Goal: Task Accomplishment & Management: Manage account settings

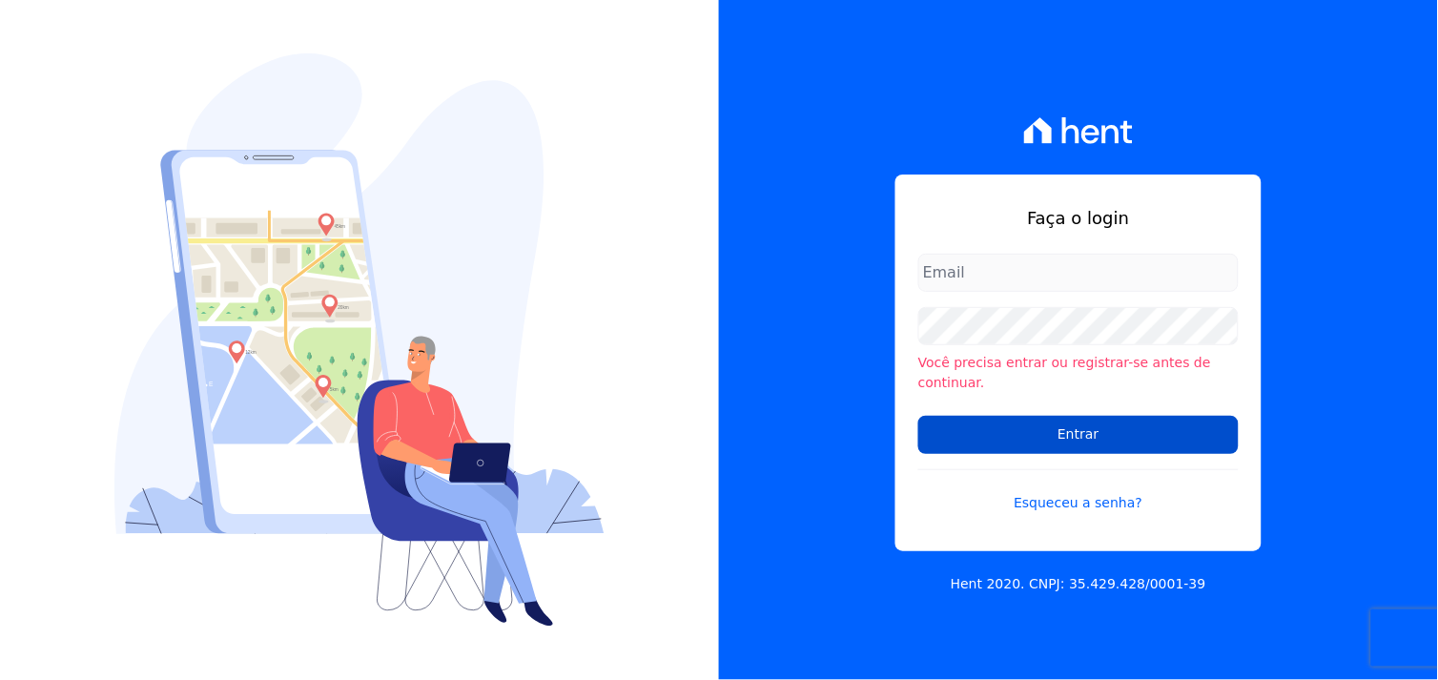
type input "marcos.real@realmarka.com.br"
click at [1069, 433] on input "Entrar" at bounding box center [1078, 435] width 320 height 38
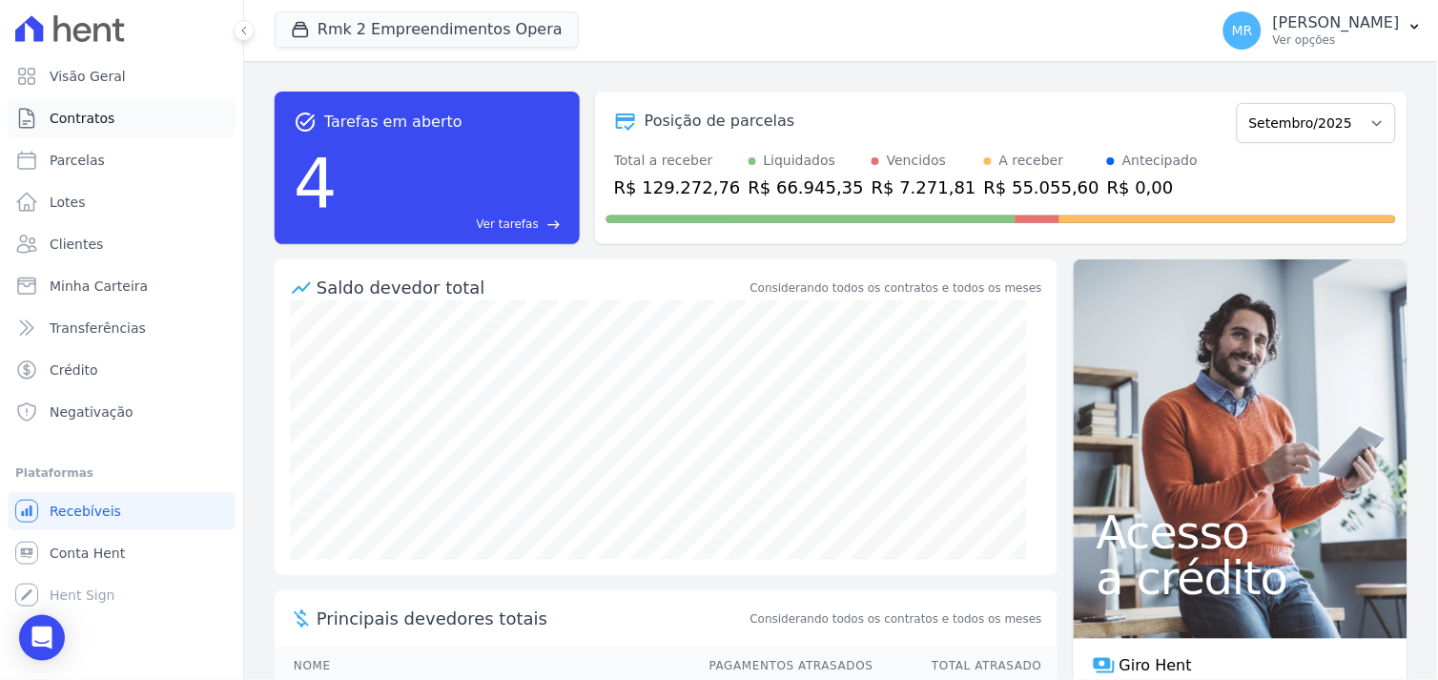
click at [90, 119] on span "Contratos" at bounding box center [82, 118] width 65 height 19
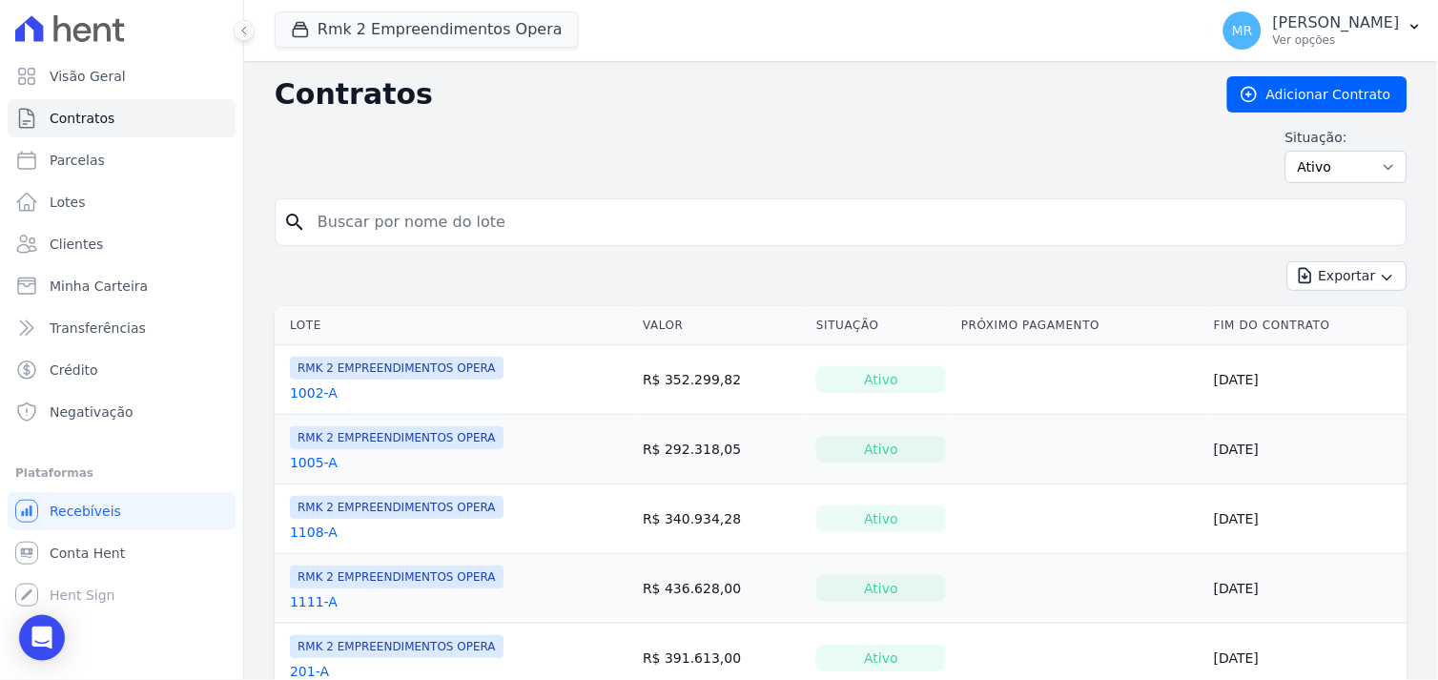
click at [347, 237] on input "search" at bounding box center [852, 222] width 1093 height 38
type input "405"
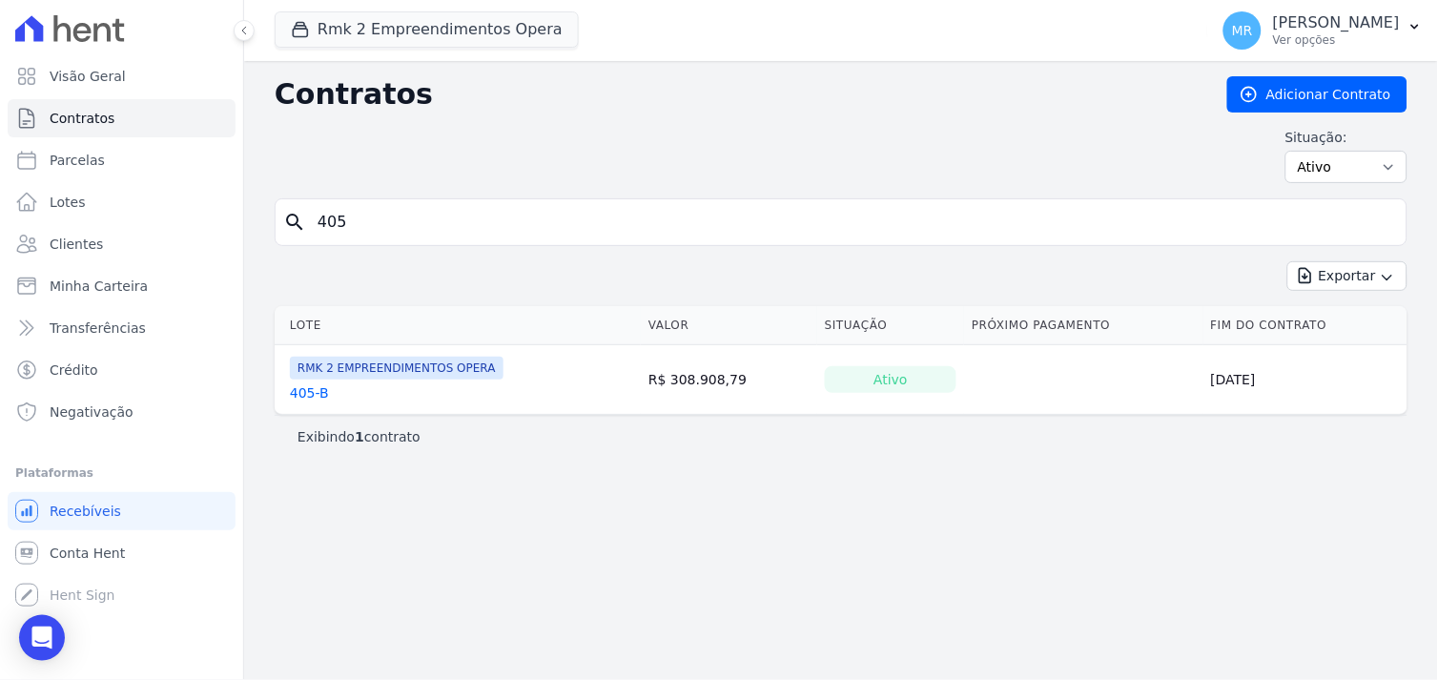
click at [296, 391] on link "405-B" at bounding box center [309, 392] width 39 height 19
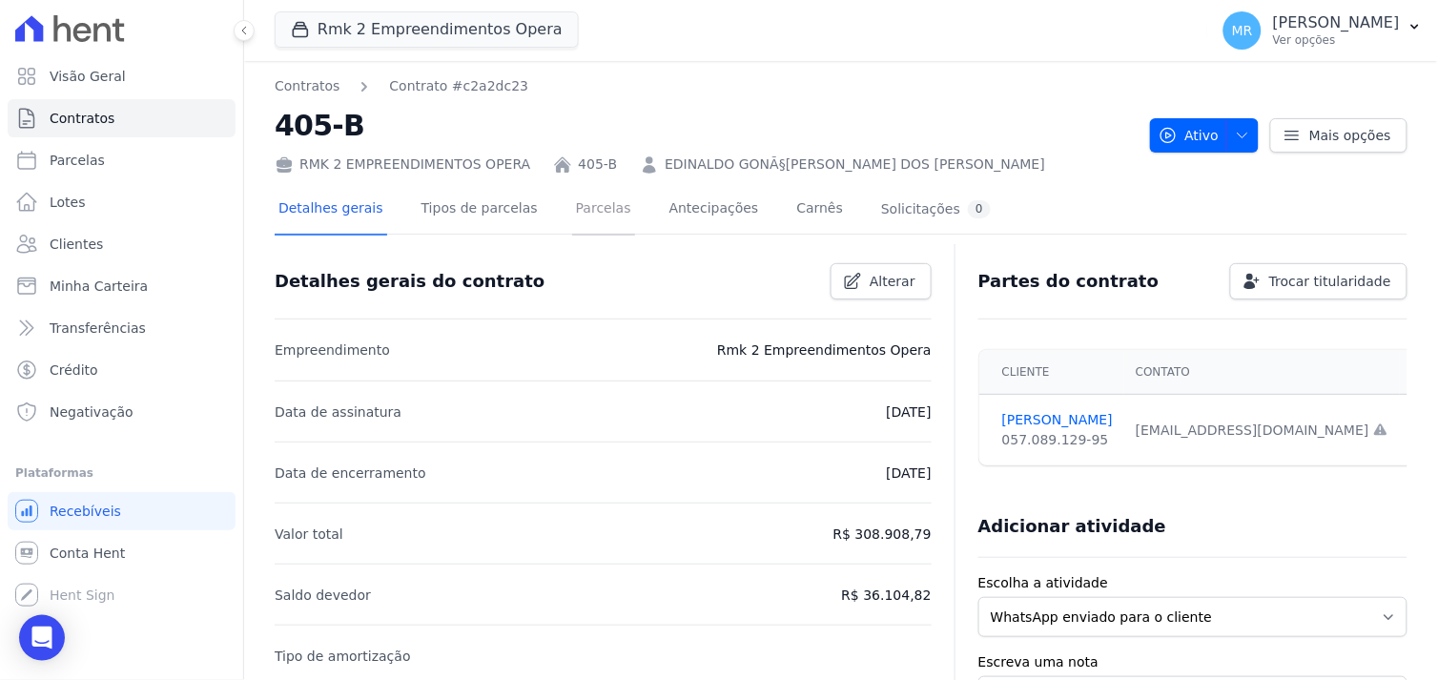
click at [576, 207] on link "Parcelas" at bounding box center [603, 210] width 63 height 51
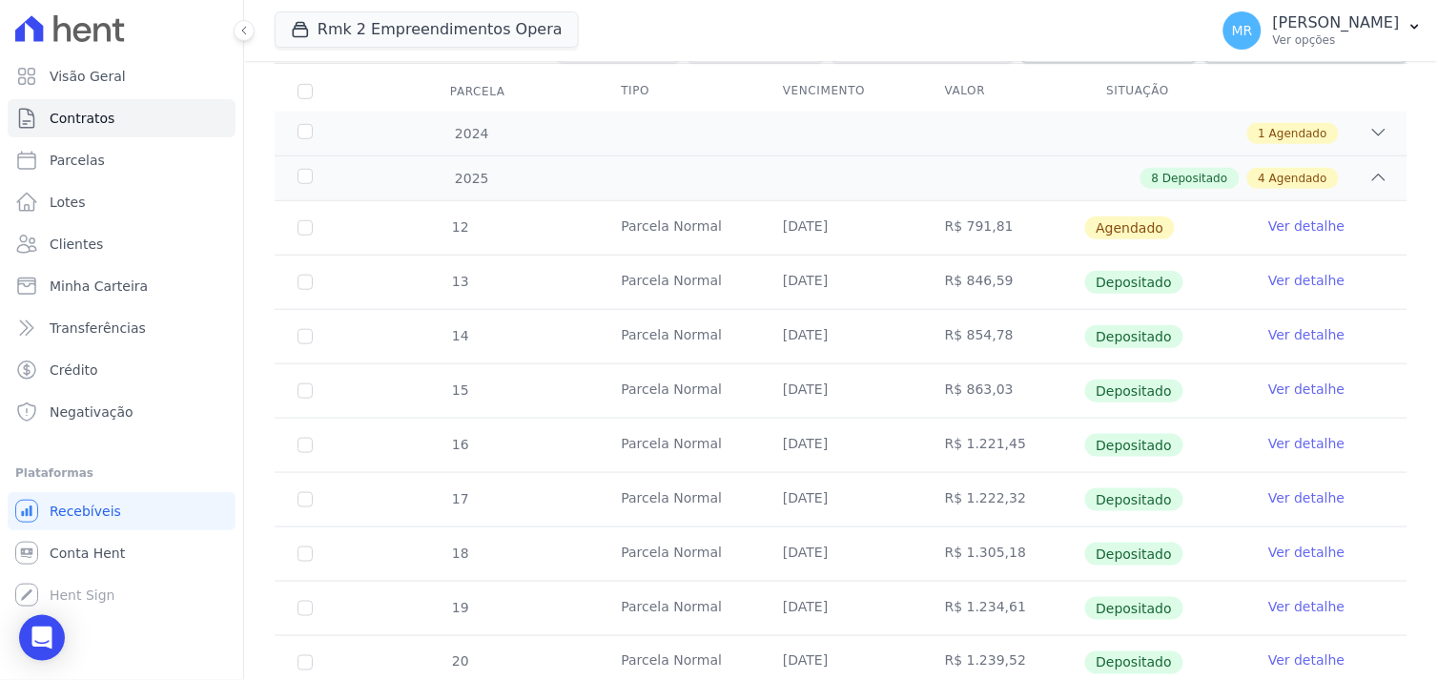
scroll to position [529, 0]
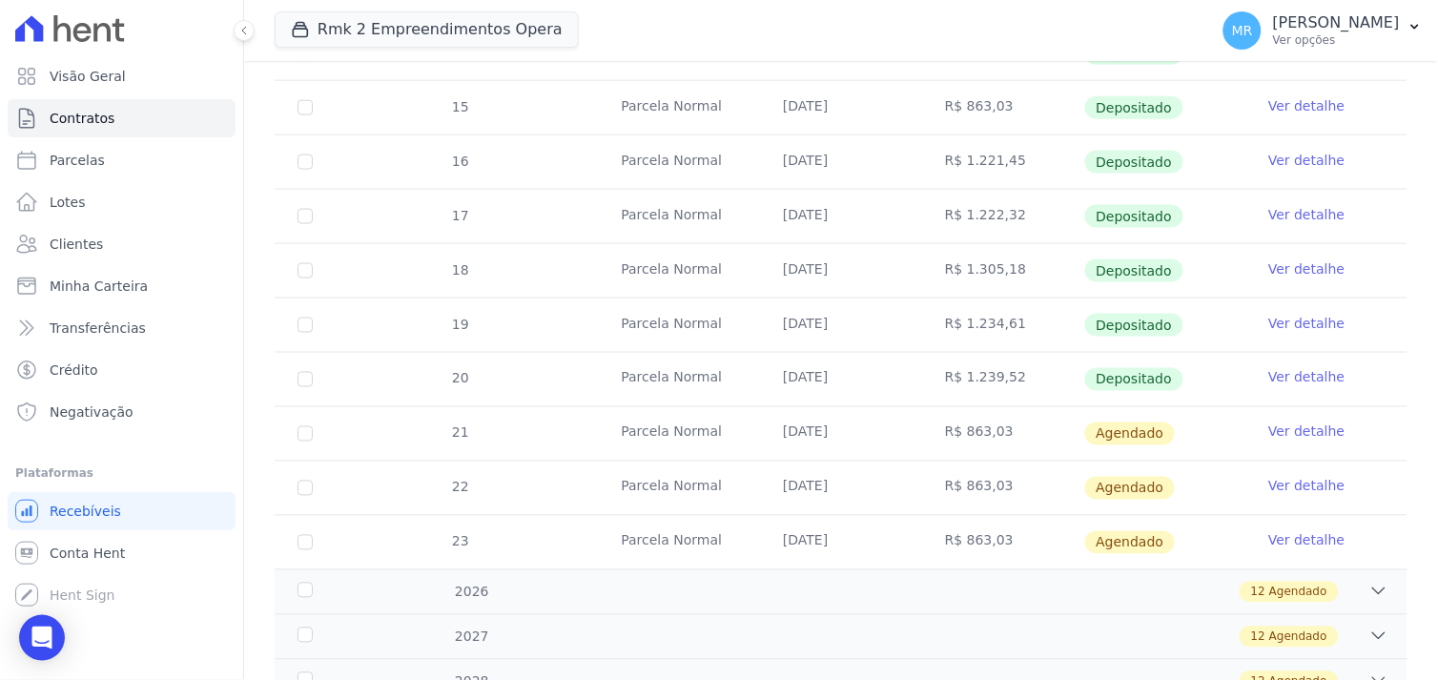
click at [1302, 370] on link "Ver detalhe" at bounding box center [1306, 377] width 76 height 19
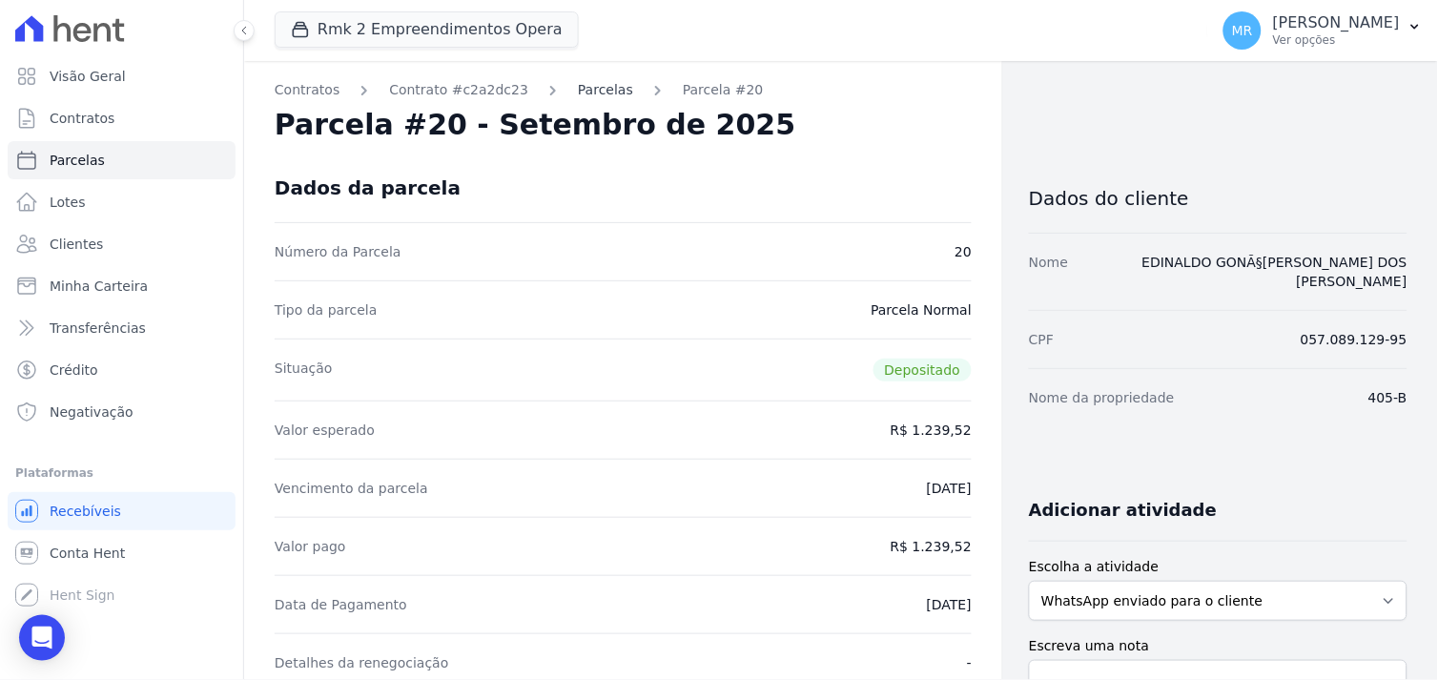
click at [586, 91] on link "Parcelas" at bounding box center [605, 90] width 55 height 20
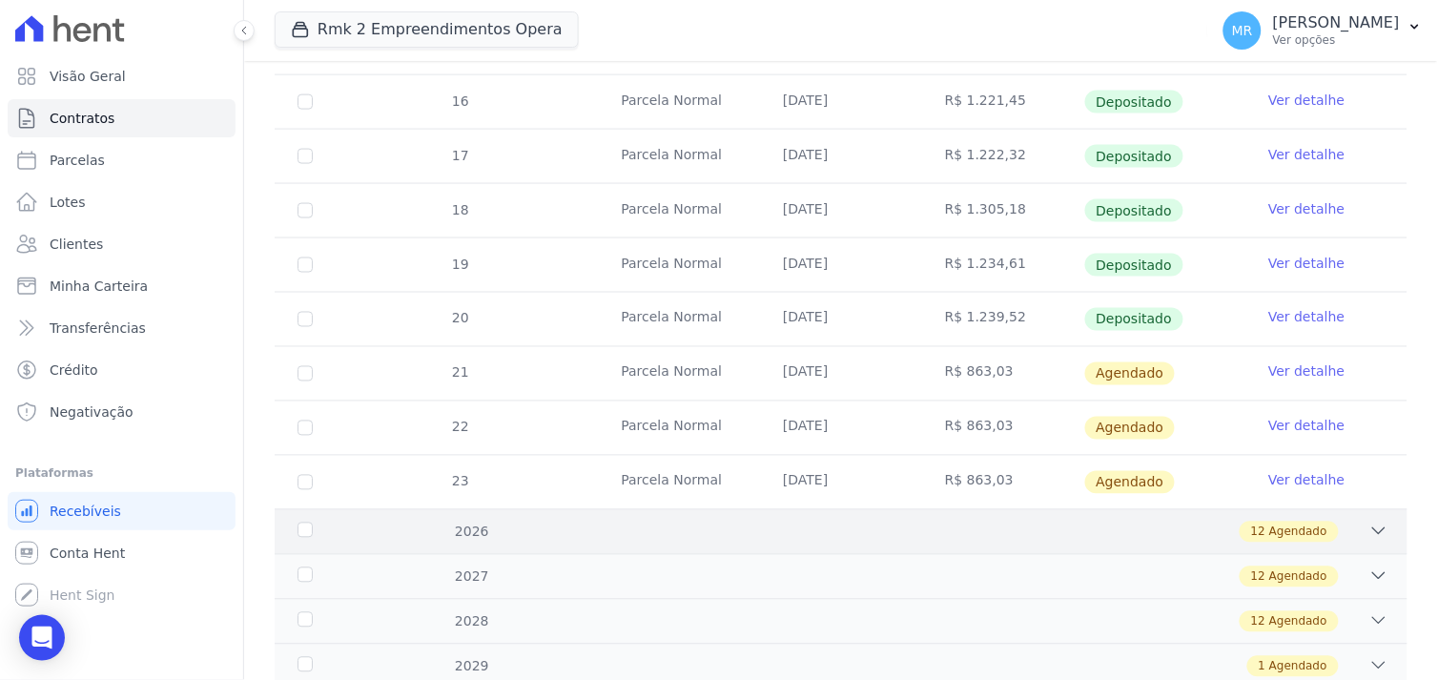
scroll to position [635, 0]
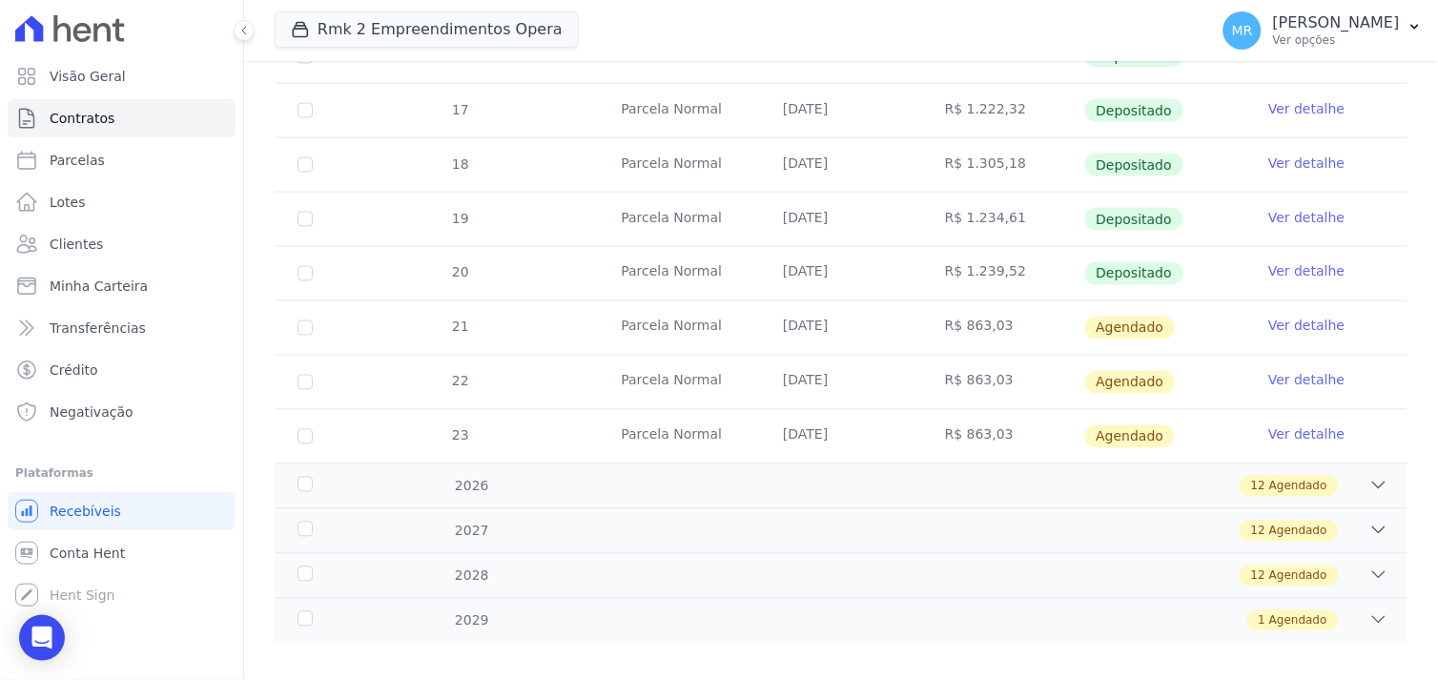
click at [1288, 329] on link "Ver detalhe" at bounding box center [1306, 326] width 76 height 19
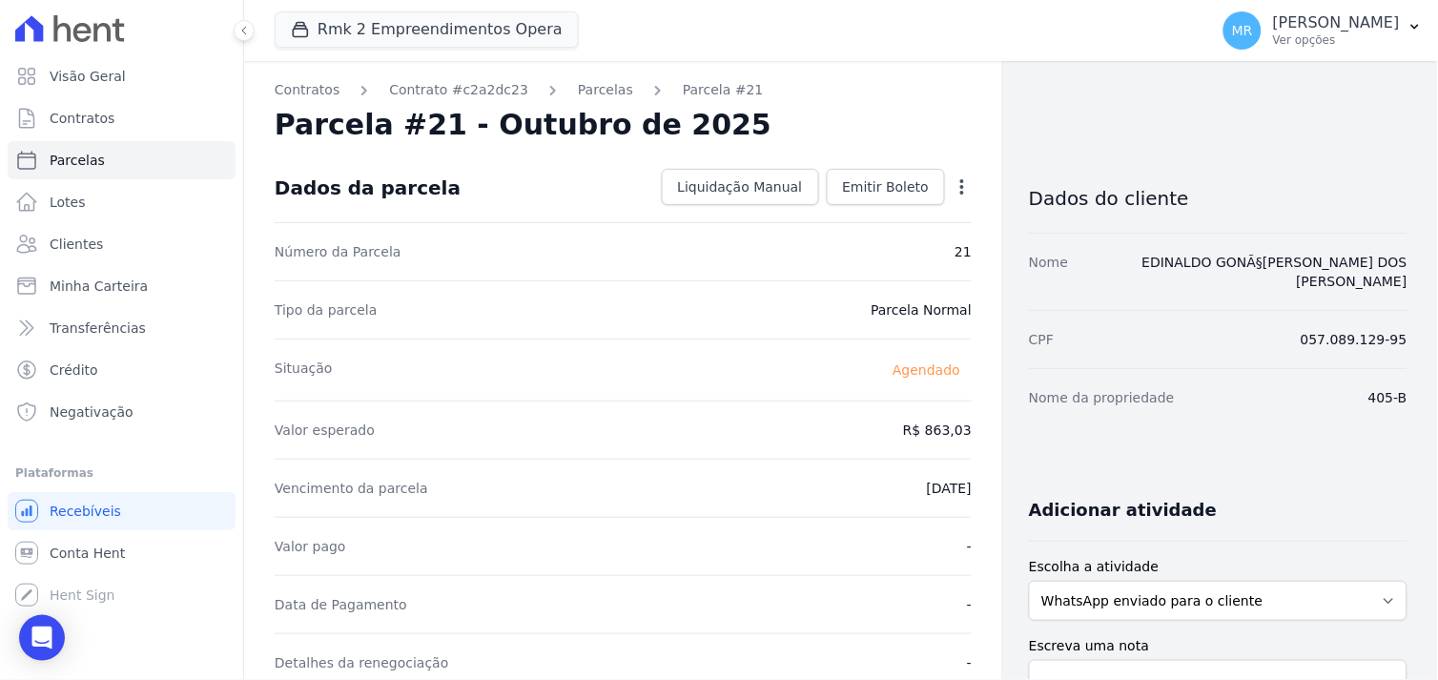
click at [958, 185] on icon "button" at bounding box center [962, 186] width 19 height 19
click at [883, 217] on link "Alterar" at bounding box center [880, 213] width 168 height 34
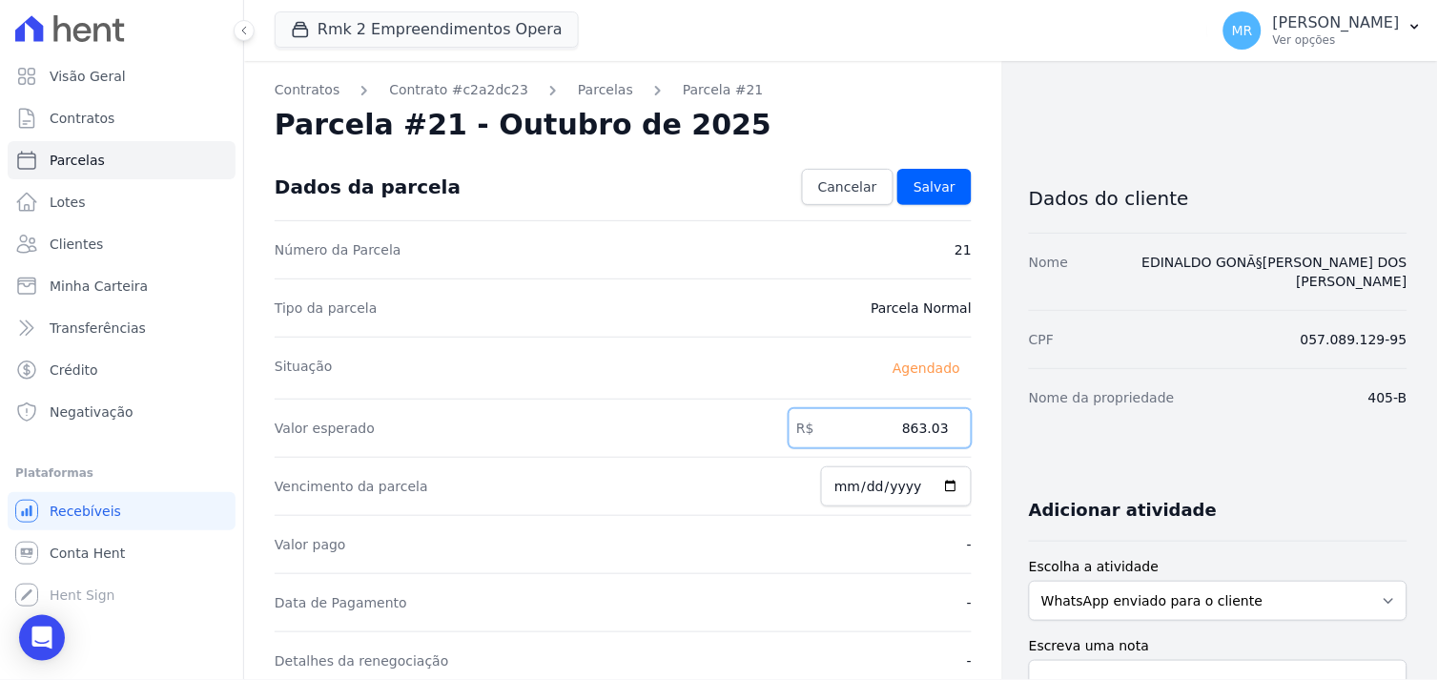
drag, startPoint x: 865, startPoint y: 433, endPoint x: 988, endPoint y: 439, distance: 123.2
click at [988, 439] on div "Contratos Contrato #c2a2dc23 [GEOGRAPHIC_DATA] Parcela #21 [GEOGRAPHIC_DATA] #2…" at bounding box center [623, 673] width 758 height 1225
type input "1250.84"
drag, startPoint x: 908, startPoint y: 488, endPoint x: 805, endPoint y: 470, distance: 104.6
click at [805, 470] on div "Vencimento da parcela [DATE]" at bounding box center [623, 486] width 697 height 58
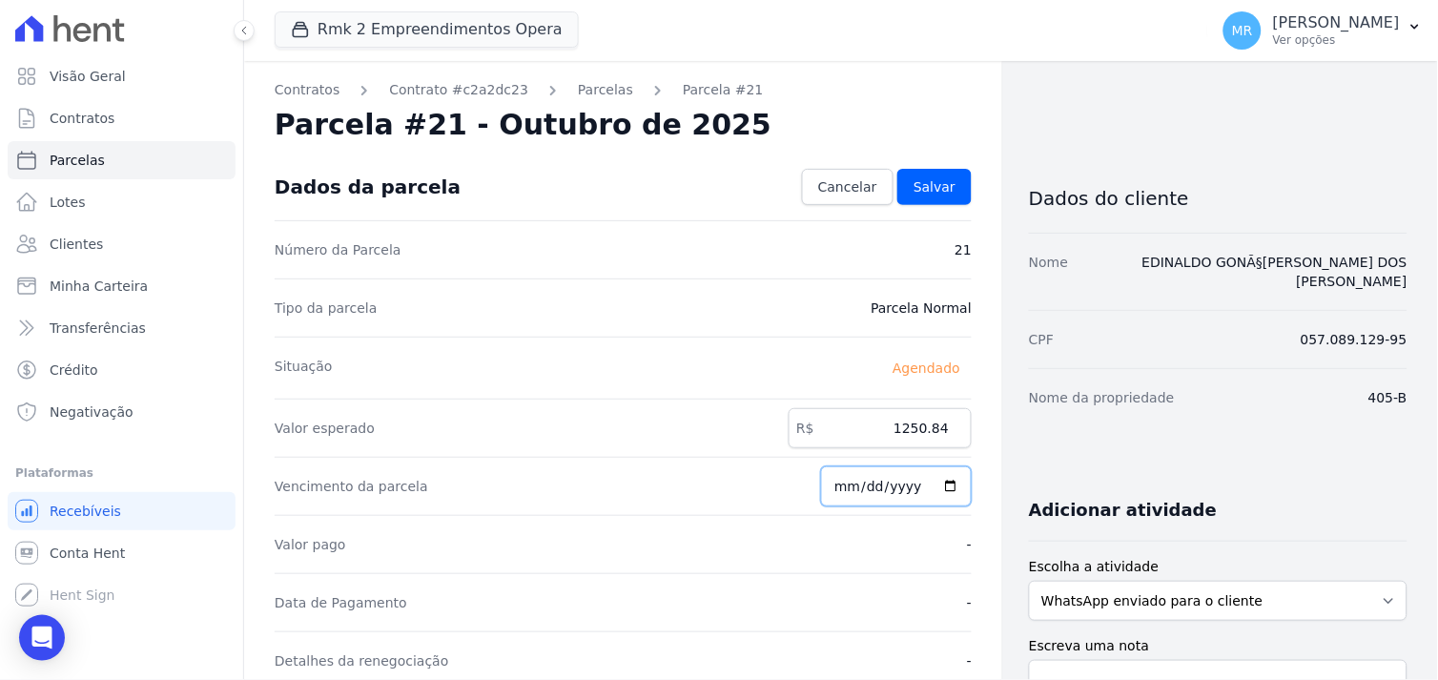
type input "[DATE]"
drag, startPoint x: 921, startPoint y: 170, endPoint x: 936, endPoint y: 191, distance: 25.4
click at [921, 172] on link "Salvar" at bounding box center [934, 187] width 74 height 36
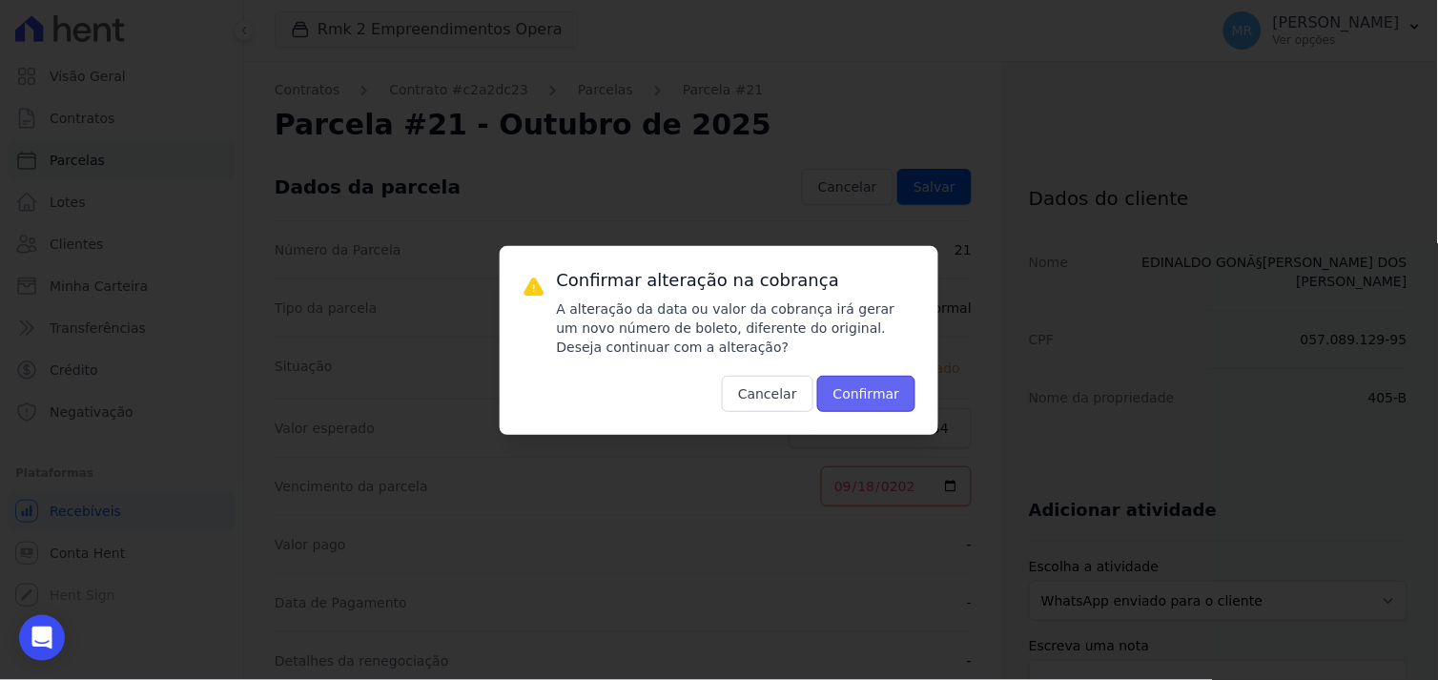
click at [893, 393] on button "Confirmar" at bounding box center [866, 394] width 99 height 36
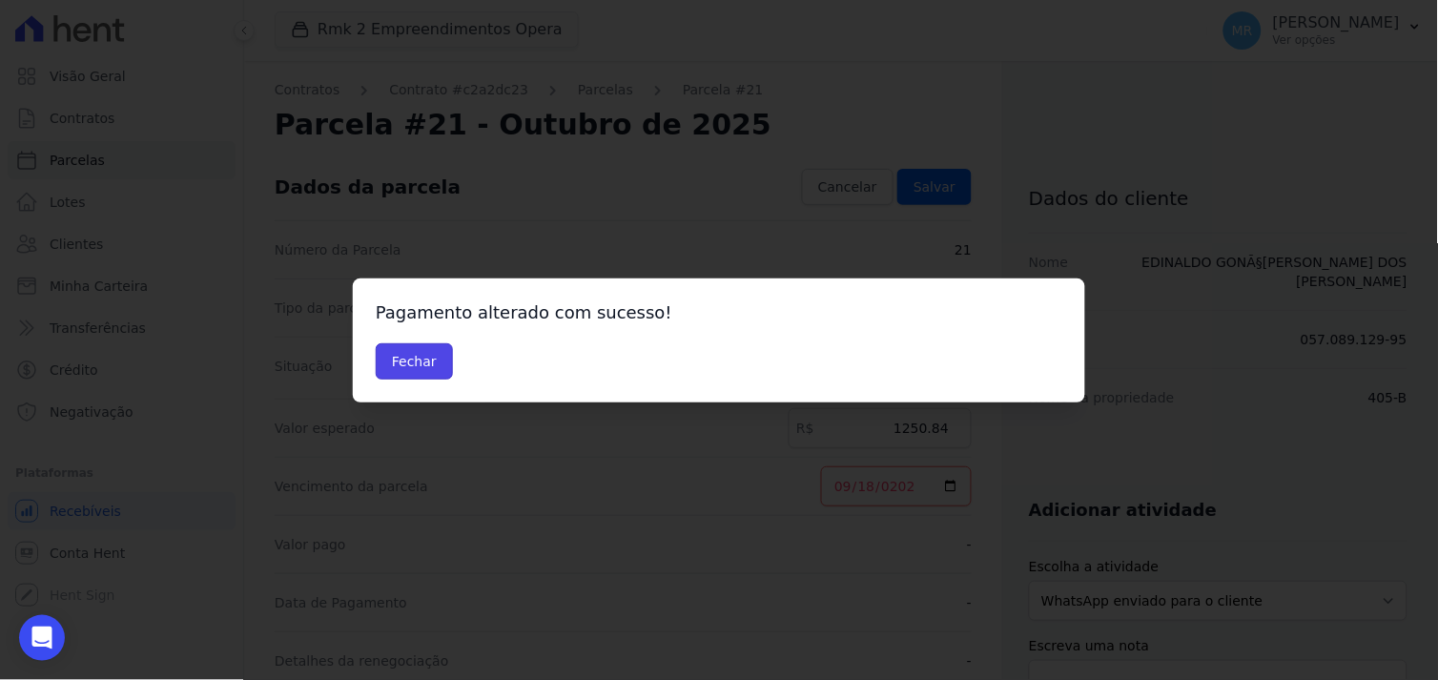
drag, startPoint x: 413, startPoint y: 360, endPoint x: 618, endPoint y: 379, distance: 205.8
click at [422, 360] on button "Fechar" at bounding box center [414, 361] width 77 height 36
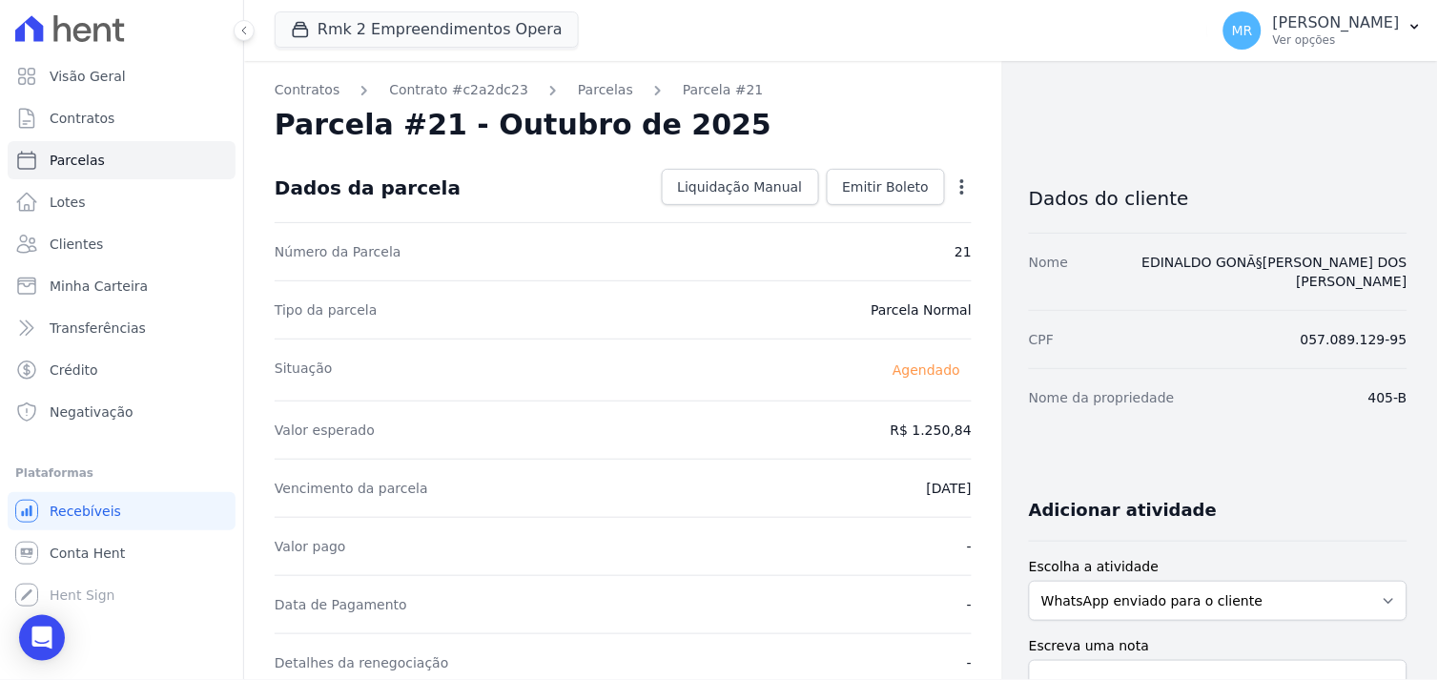
click at [955, 182] on icon "button" at bounding box center [962, 186] width 19 height 19
click at [821, 220] on link "Alterar" at bounding box center [880, 213] width 168 height 34
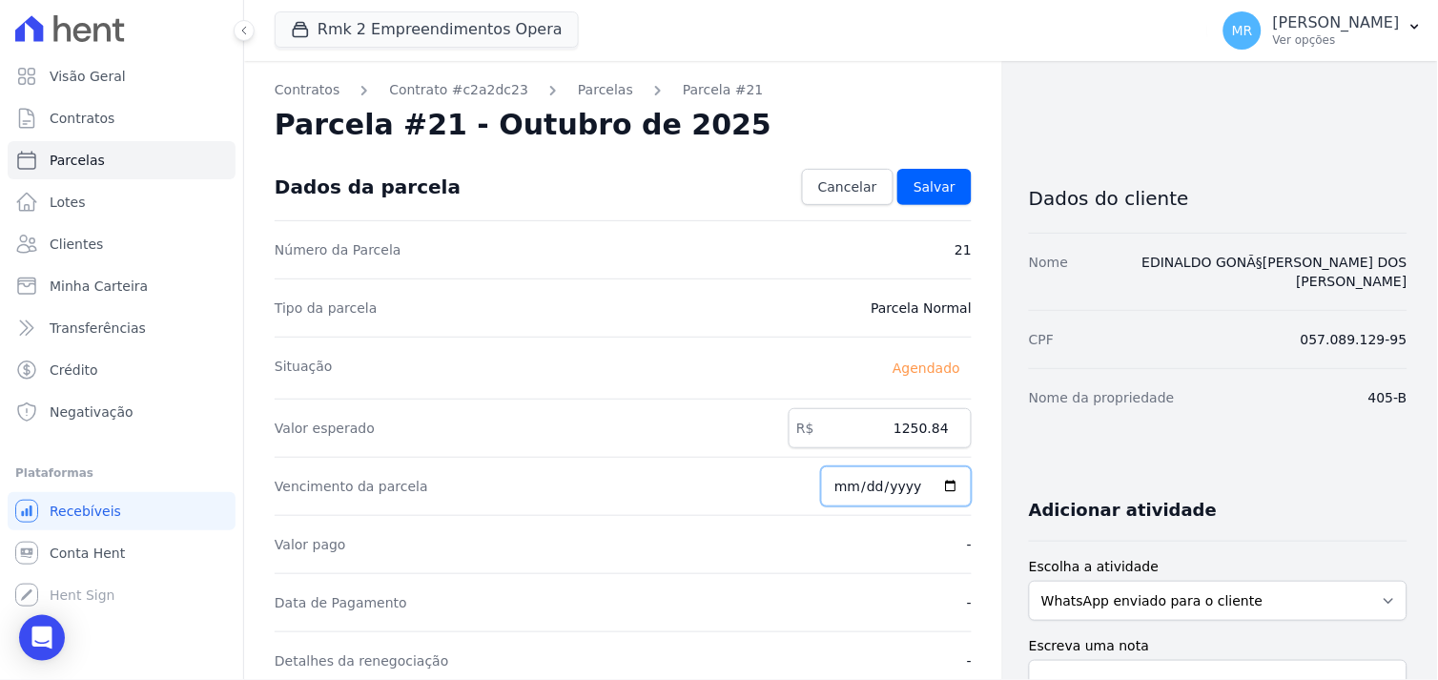
click at [850, 488] on input "[DATE]" at bounding box center [896, 486] width 151 height 40
type input "2025-09-19"
click at [897, 175] on link "Salvar" at bounding box center [934, 187] width 74 height 36
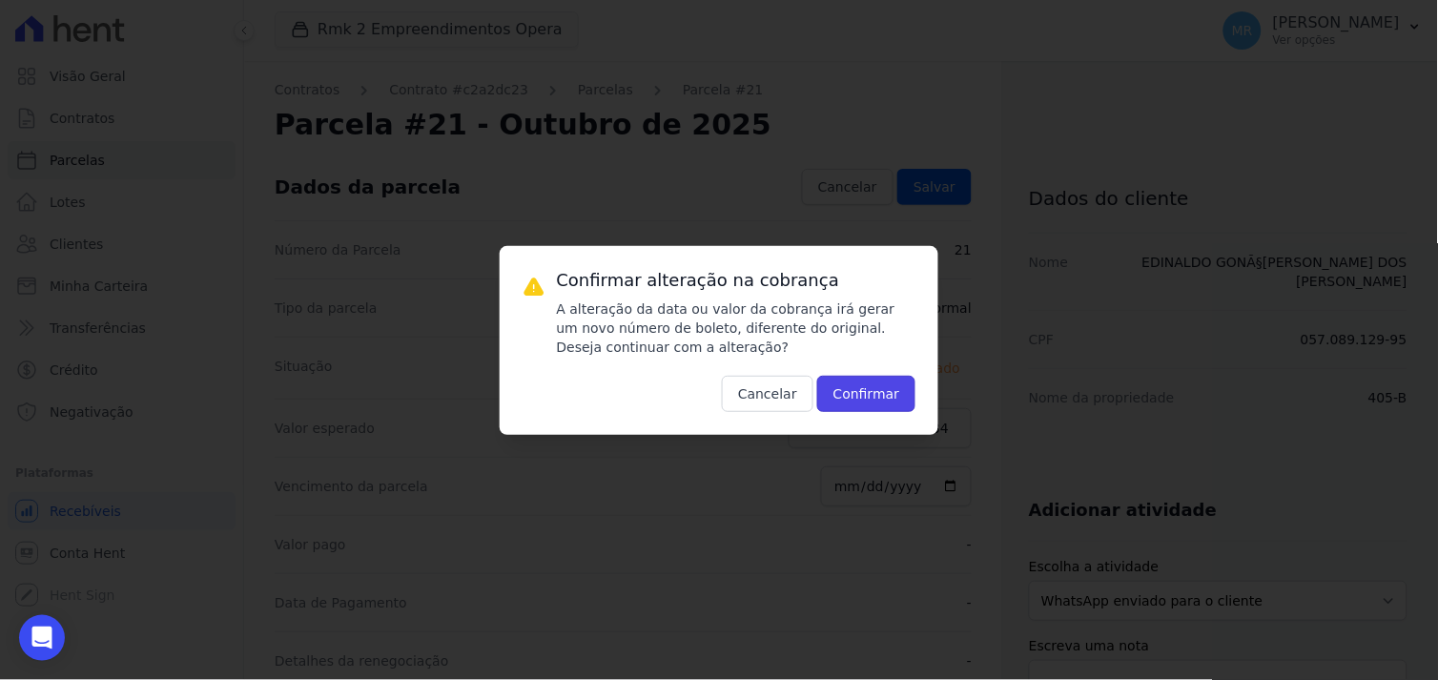
drag, startPoint x: 888, startPoint y: 396, endPoint x: 873, endPoint y: 450, distance: 56.5
click at [885, 398] on button "Confirmar" at bounding box center [866, 394] width 99 height 36
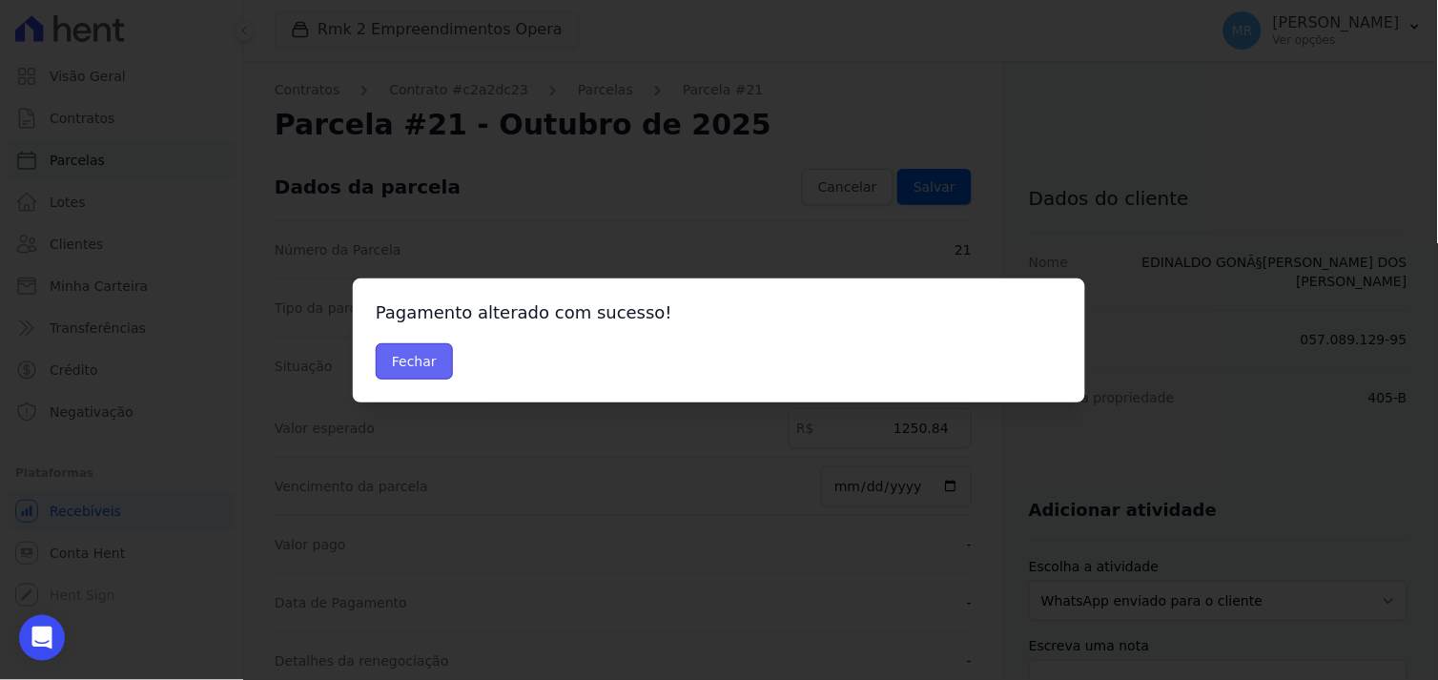
click at [418, 358] on button "Fechar" at bounding box center [414, 361] width 77 height 36
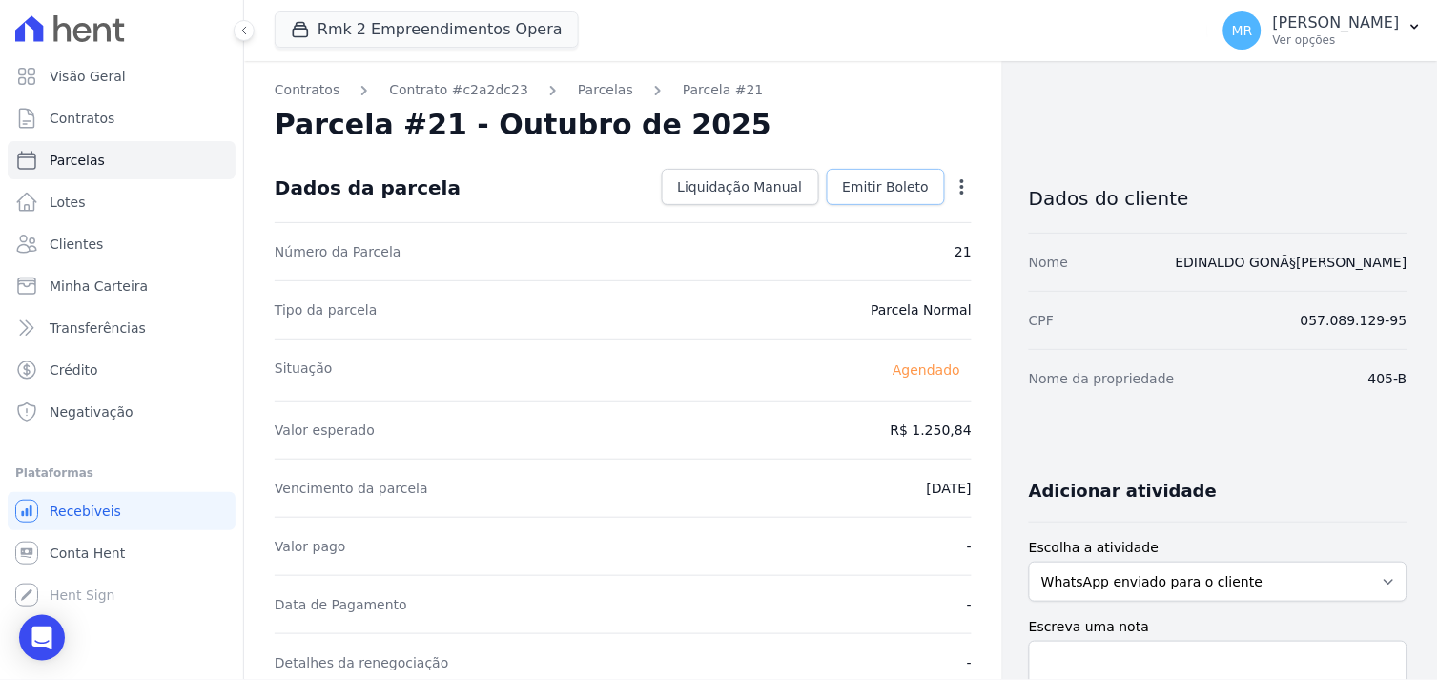
click at [896, 185] on span "Emitir Boleto" at bounding box center [886, 186] width 87 height 19
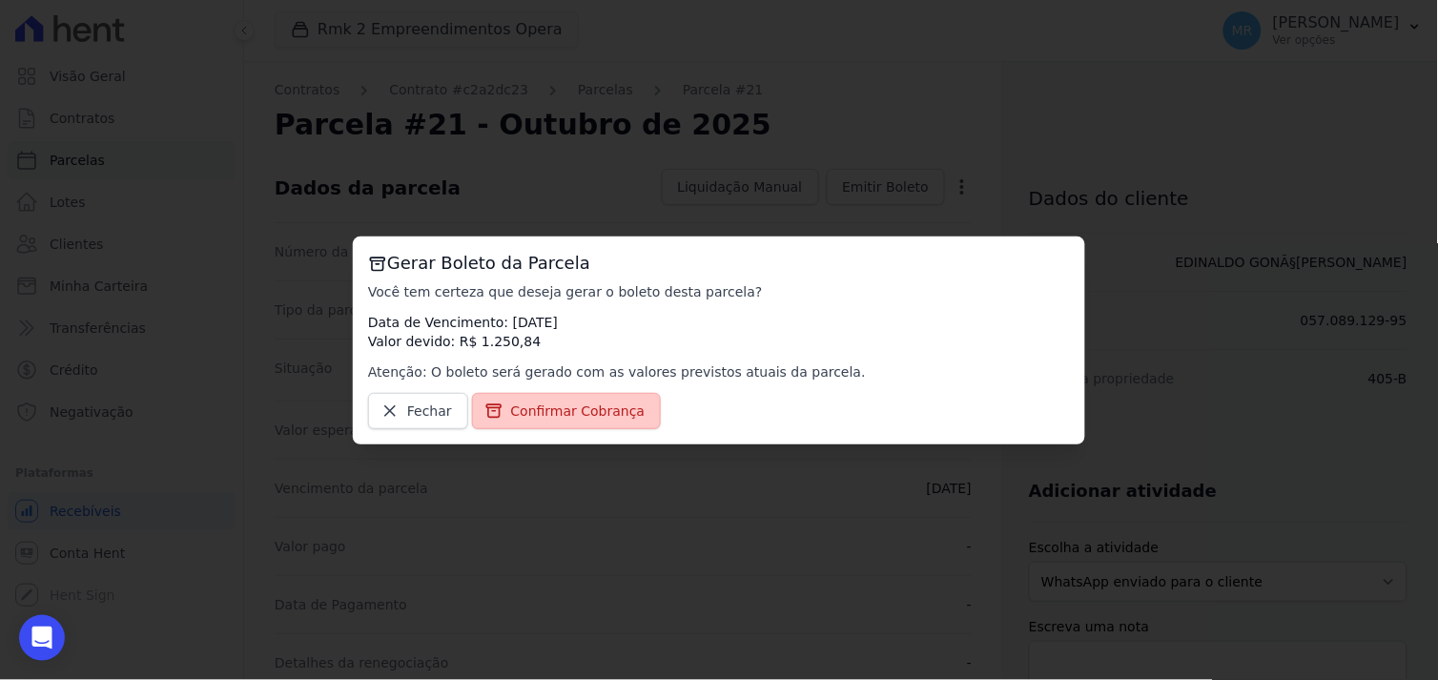
click at [593, 412] on span "Confirmar Cobrança" at bounding box center [578, 410] width 134 height 19
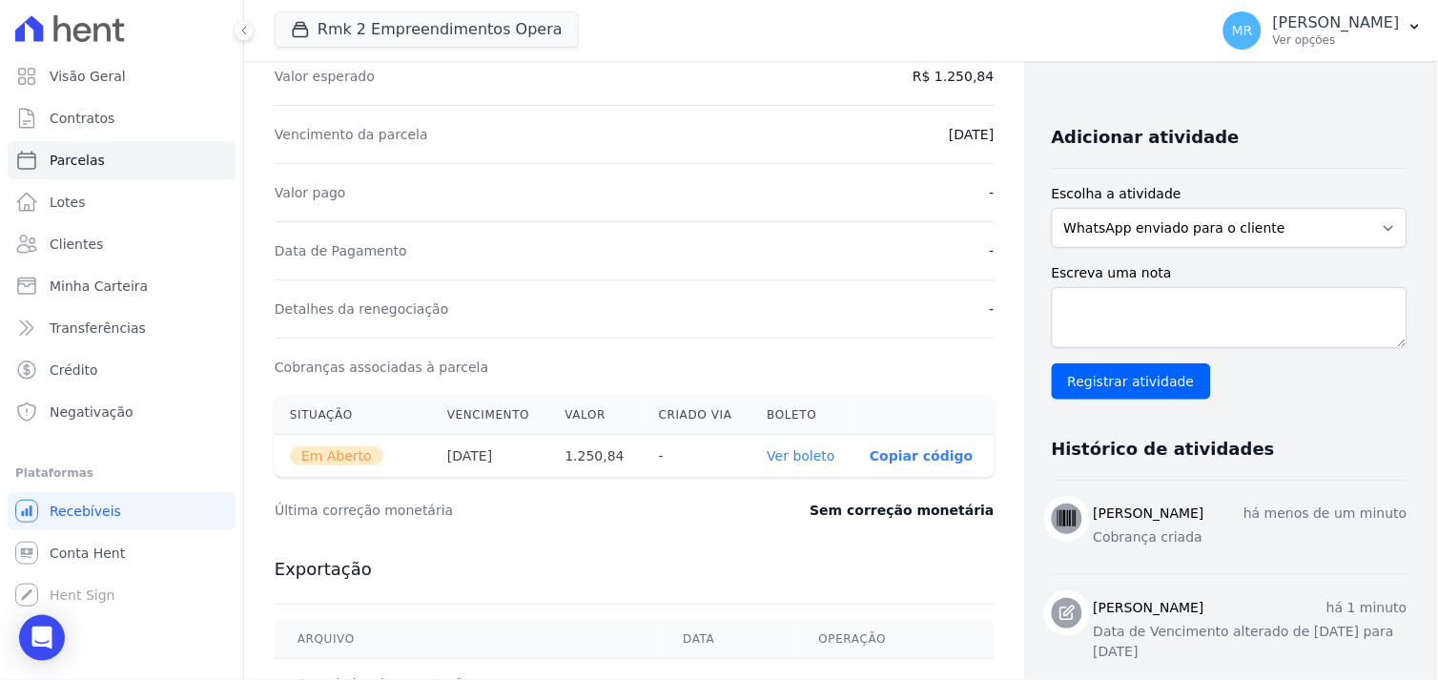
scroll to position [529, 0]
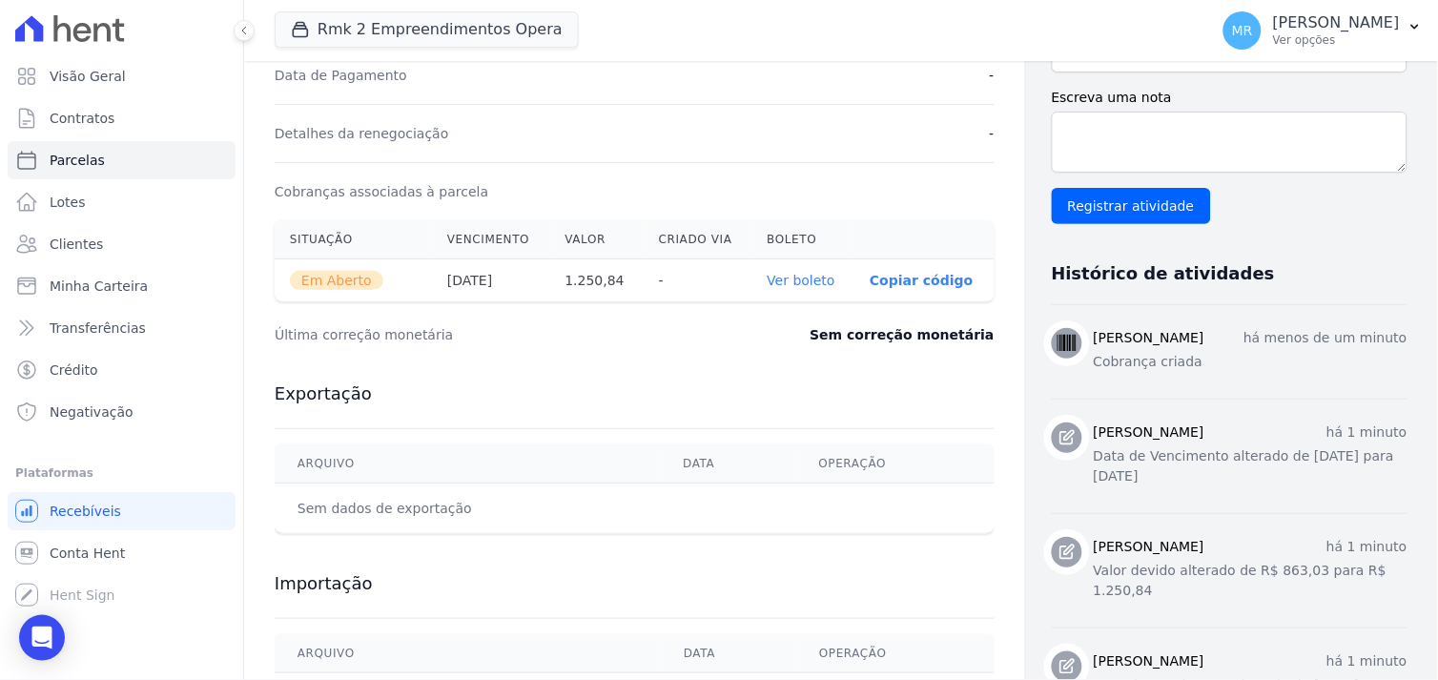
click at [777, 280] on link "Ver boleto" at bounding box center [802, 280] width 68 height 15
click at [91, 118] on span "Contratos" at bounding box center [82, 118] width 65 height 19
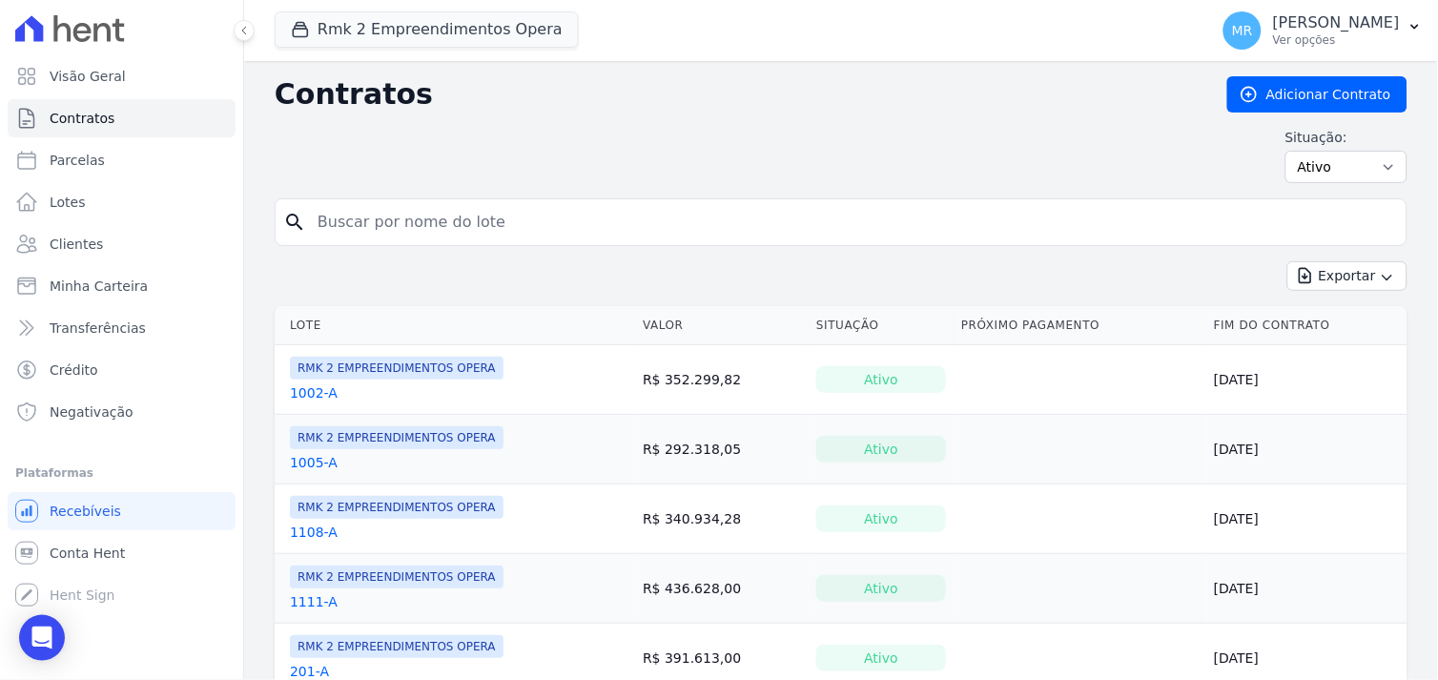
click at [406, 237] on input "search" at bounding box center [852, 222] width 1093 height 38
type input "609"
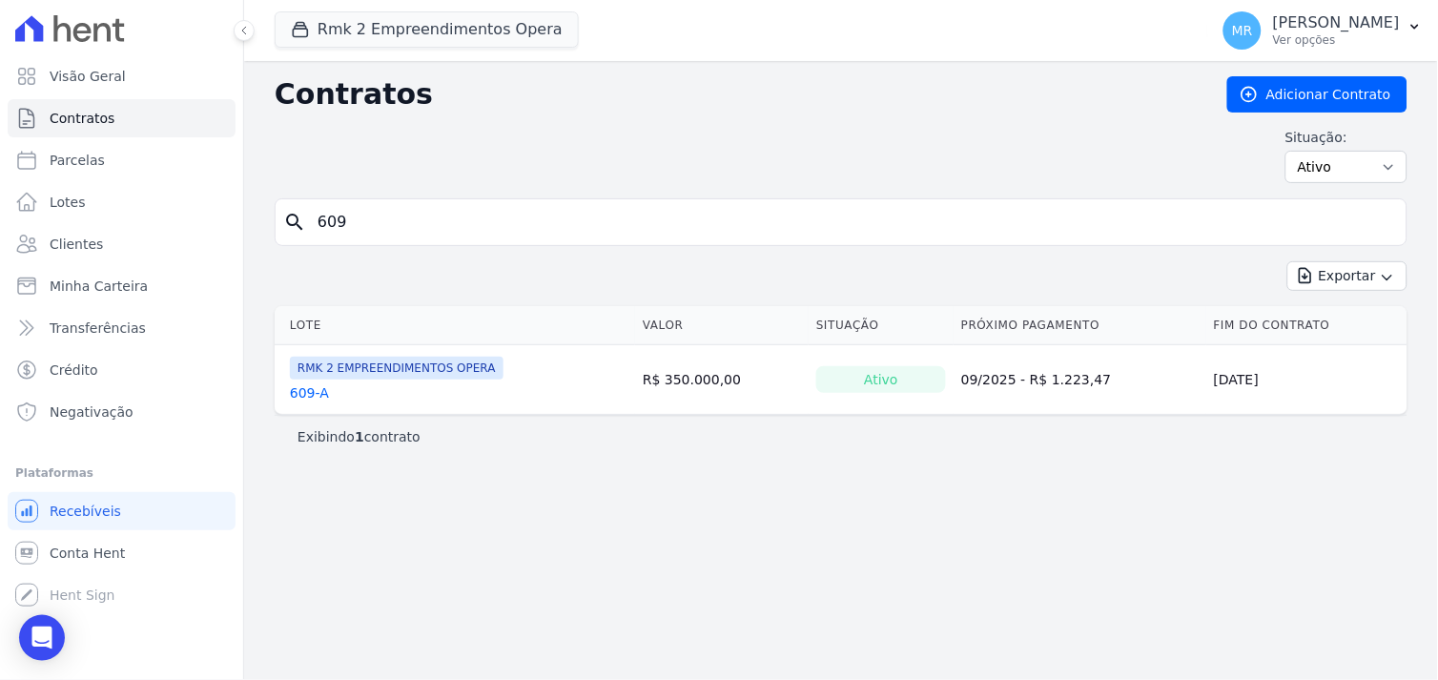
click at [296, 401] on link "609-A" at bounding box center [309, 392] width 39 height 19
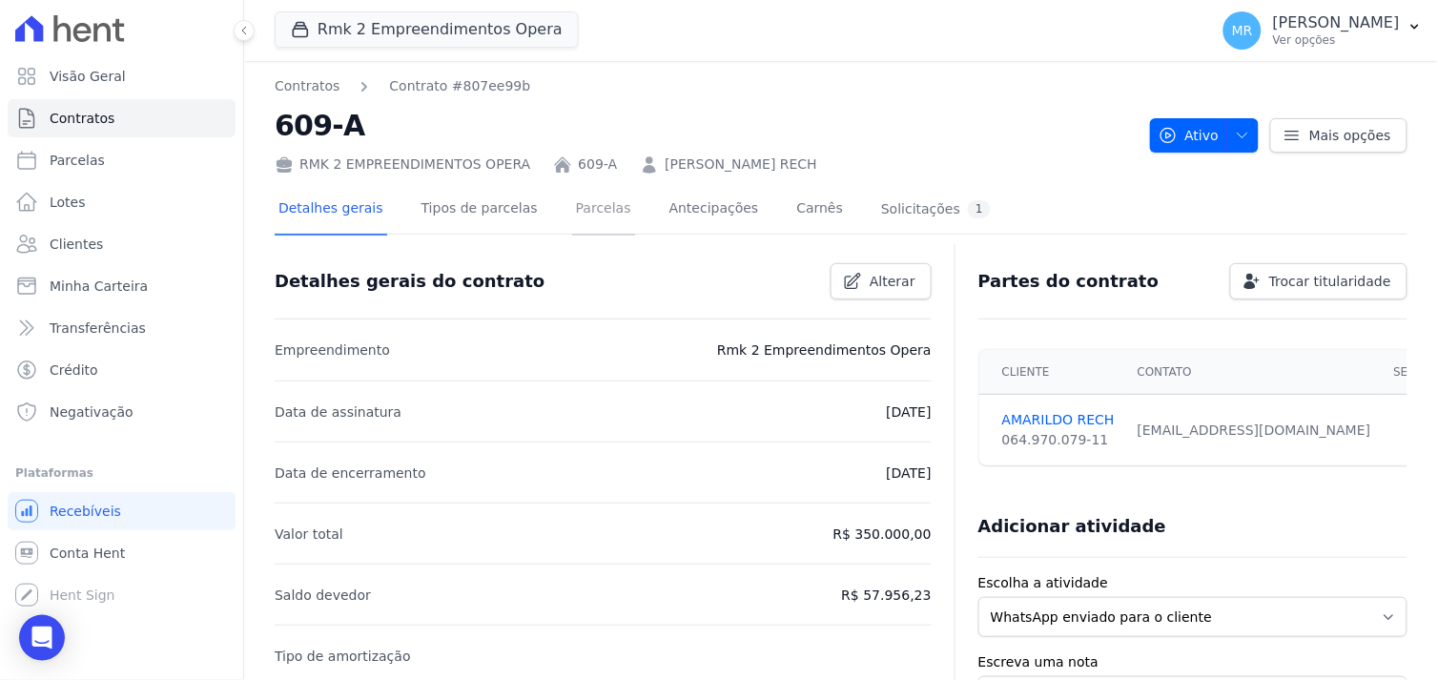
drag, startPoint x: 572, startPoint y: 214, endPoint x: 634, endPoint y: 349, distance: 148.9
click at [572, 215] on link "Parcelas" at bounding box center [603, 210] width 63 height 51
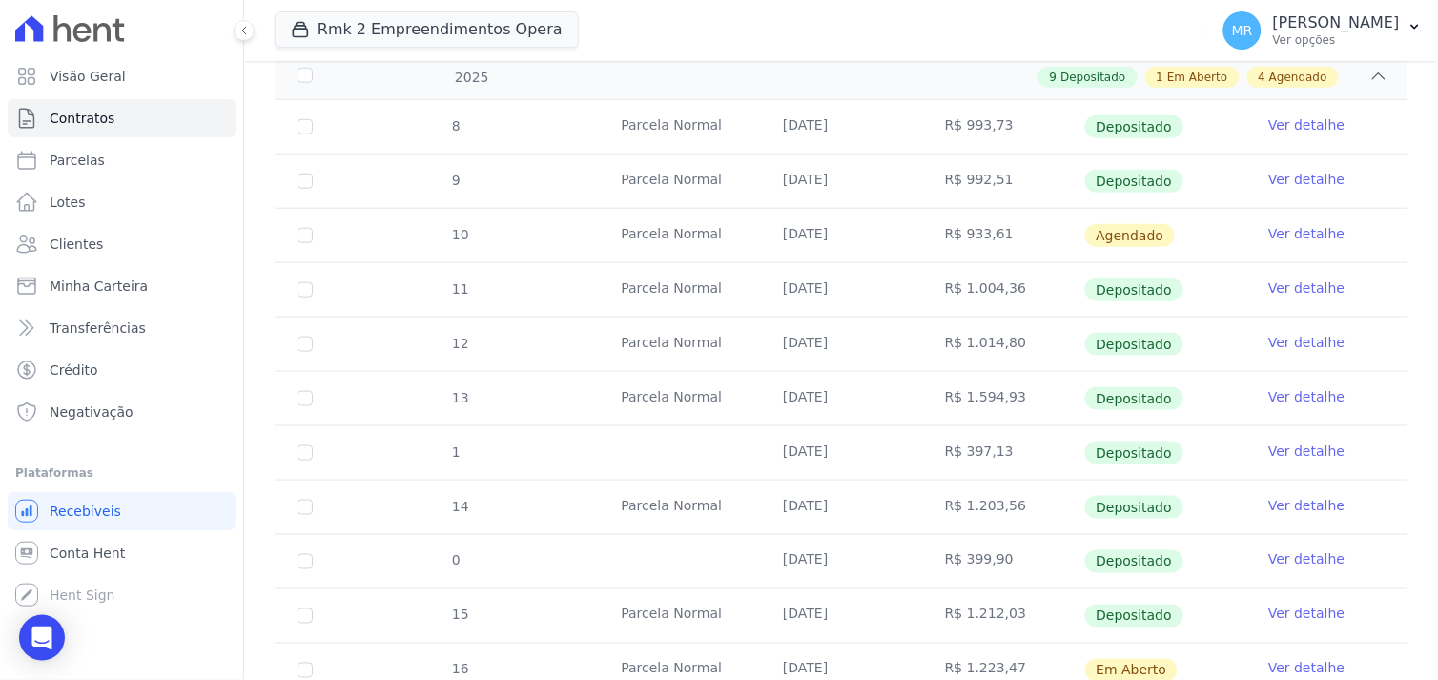
scroll to position [423, 0]
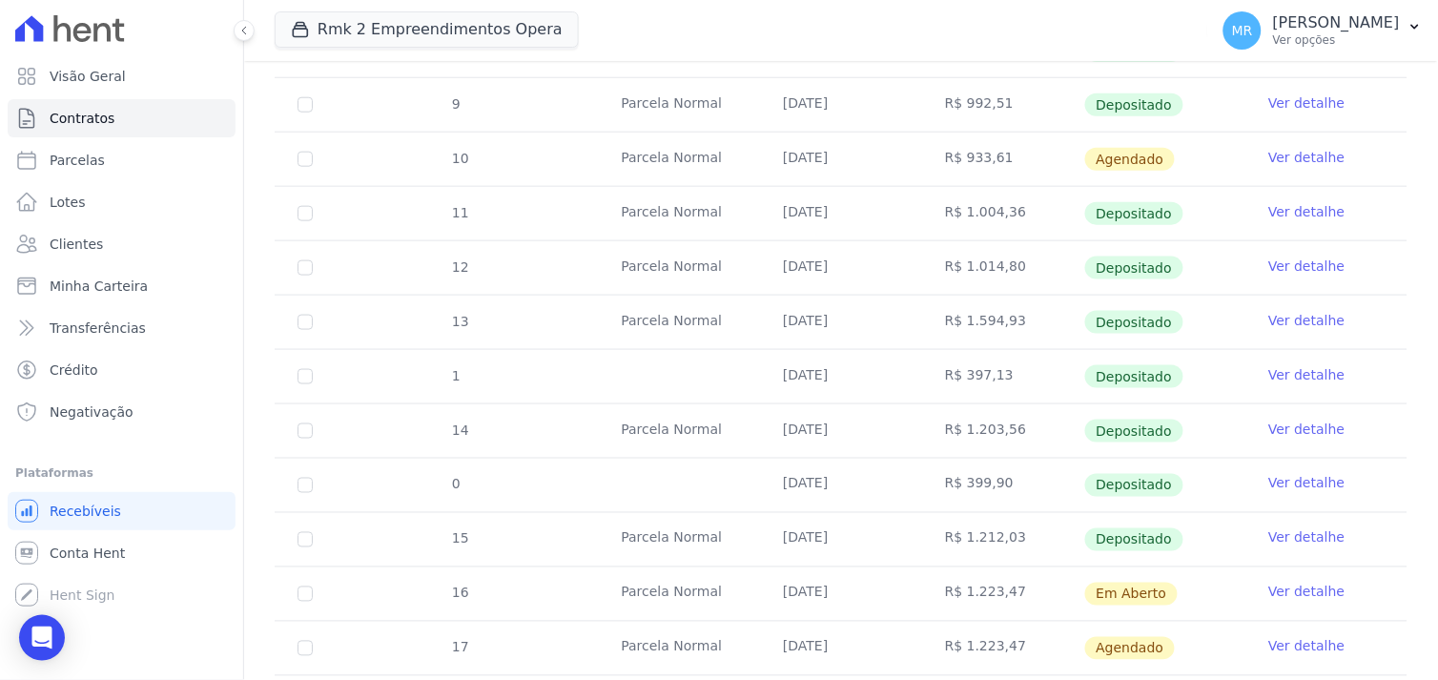
click at [1286, 541] on link "Ver detalhe" at bounding box center [1306, 537] width 76 height 19
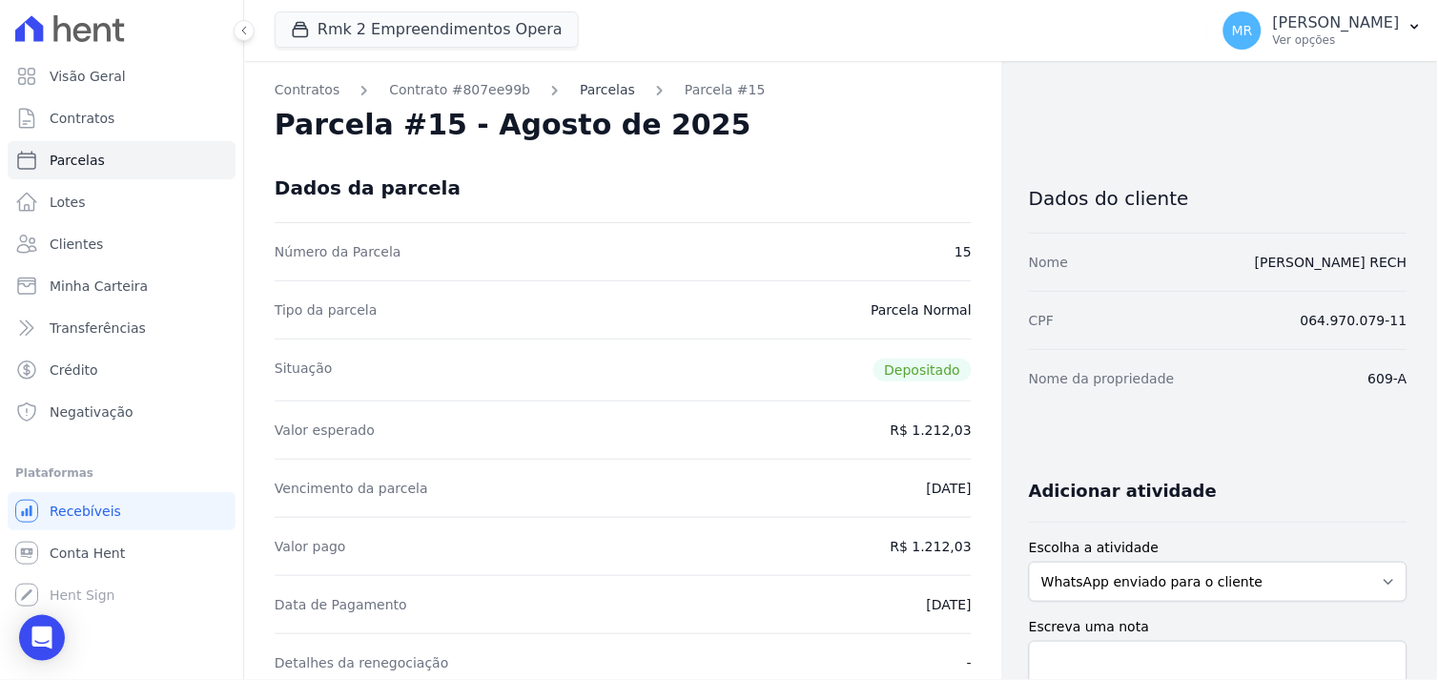
click at [587, 95] on link "Parcelas" at bounding box center [607, 90] width 55 height 20
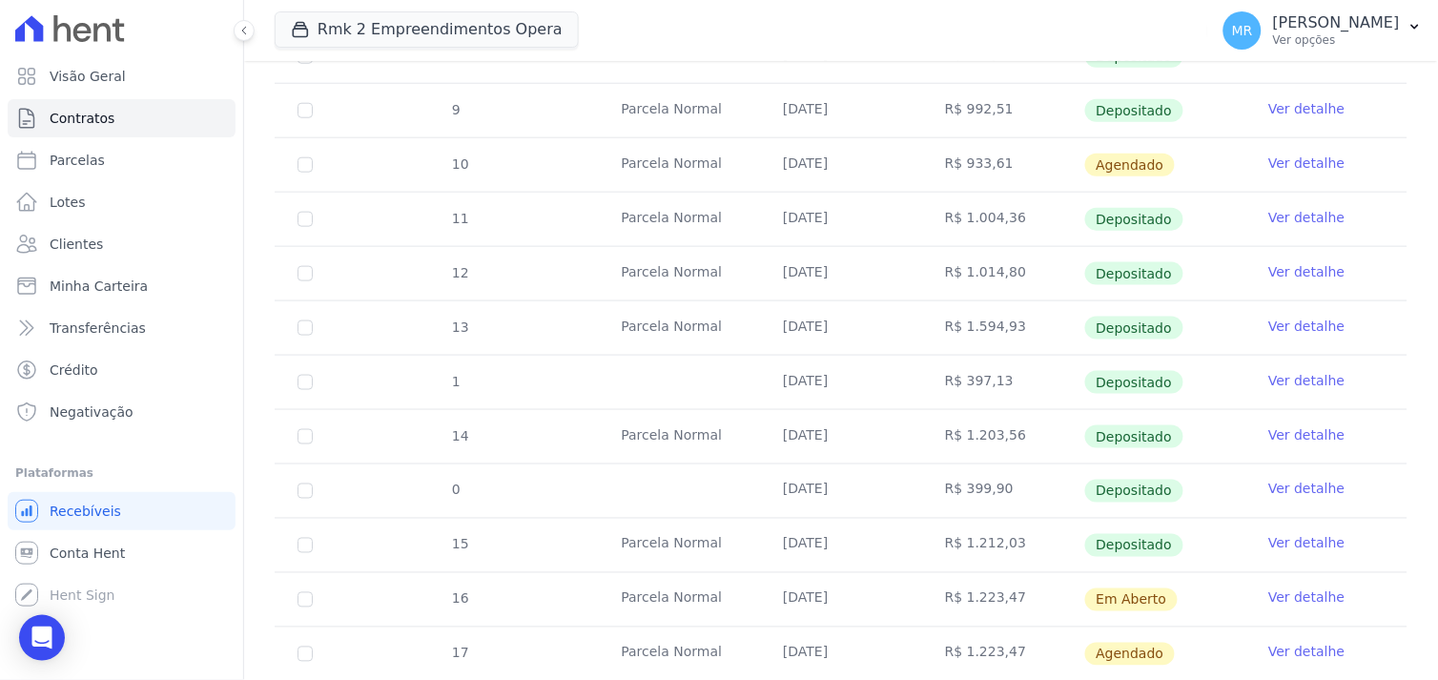
scroll to position [635, 0]
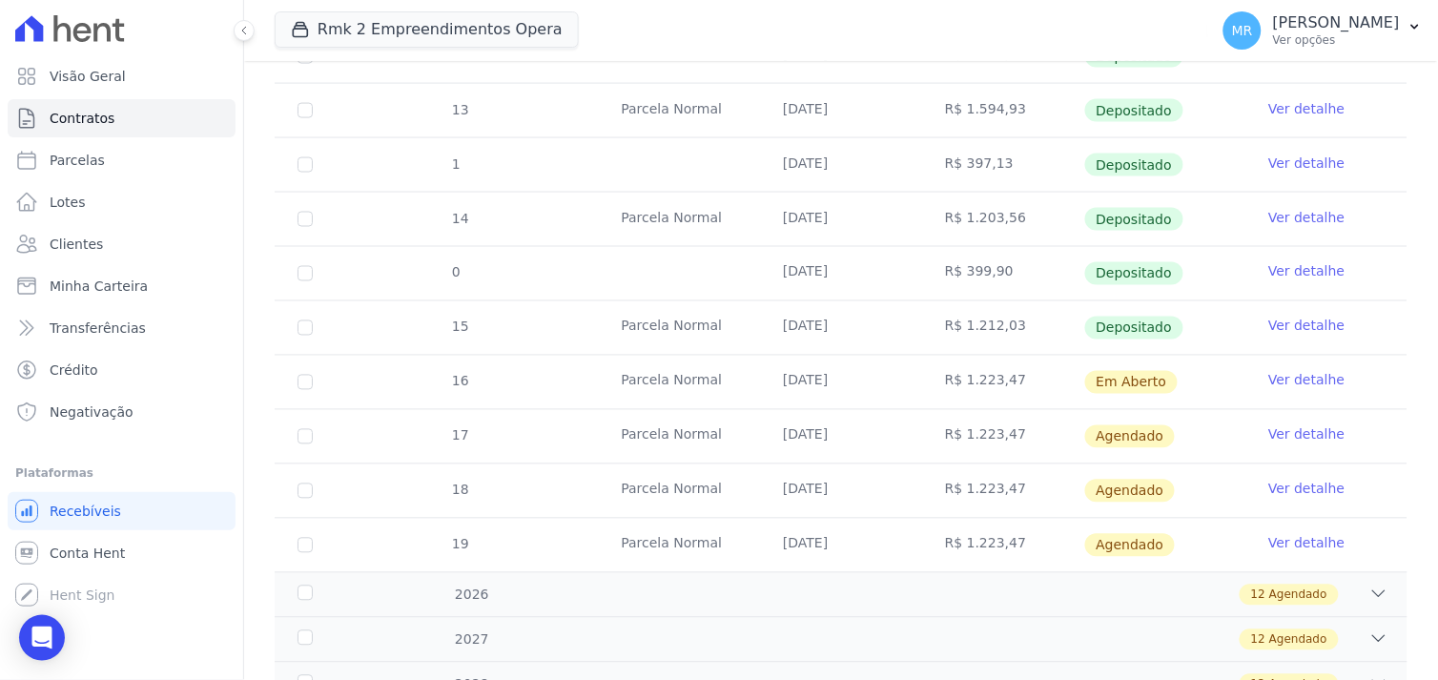
click at [1288, 274] on link "Ver detalhe" at bounding box center [1306, 271] width 76 height 19
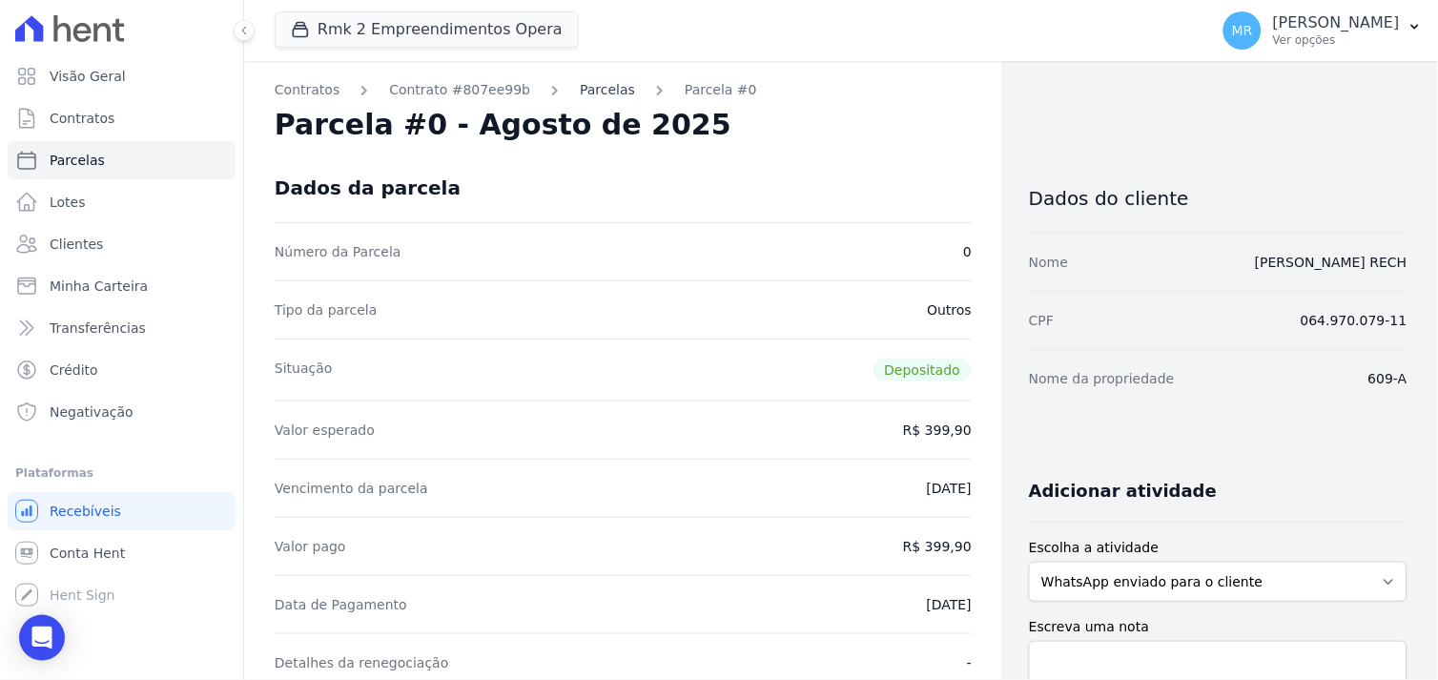
click at [580, 91] on link "Parcelas" at bounding box center [607, 90] width 55 height 20
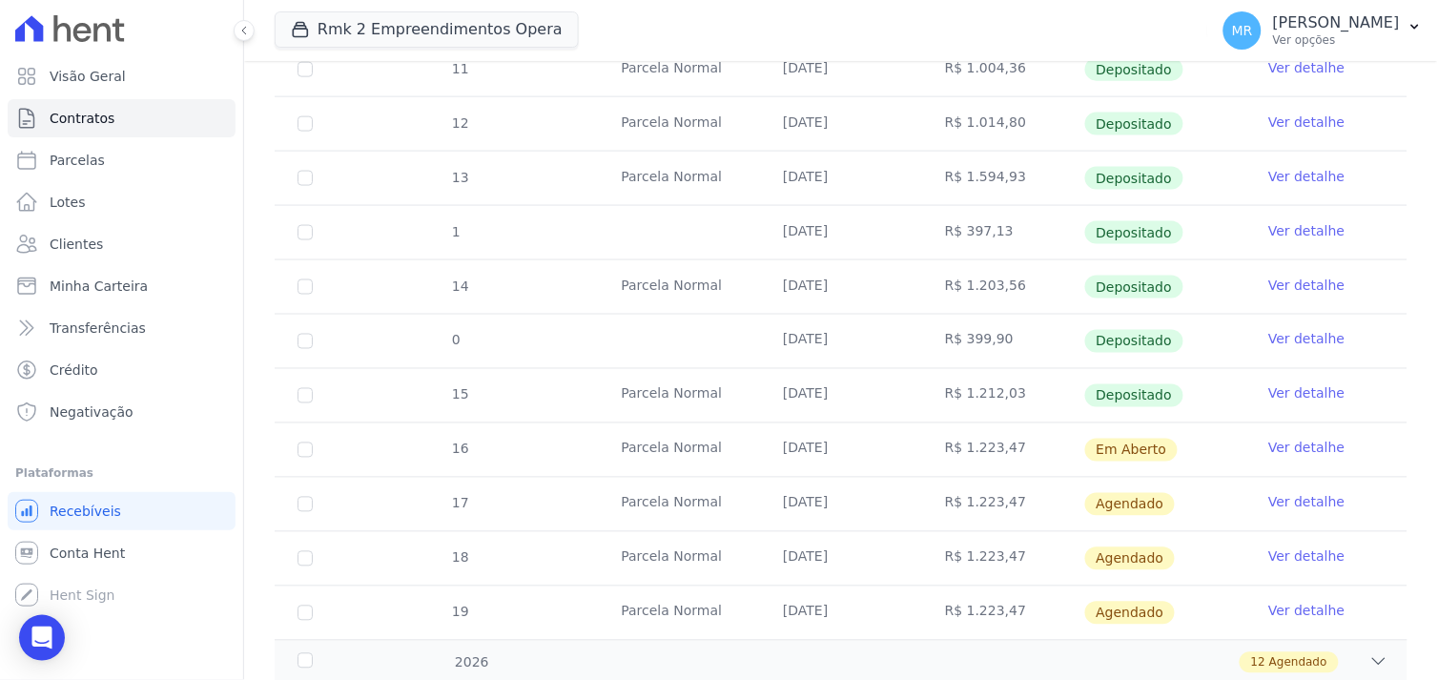
scroll to position [635, 0]
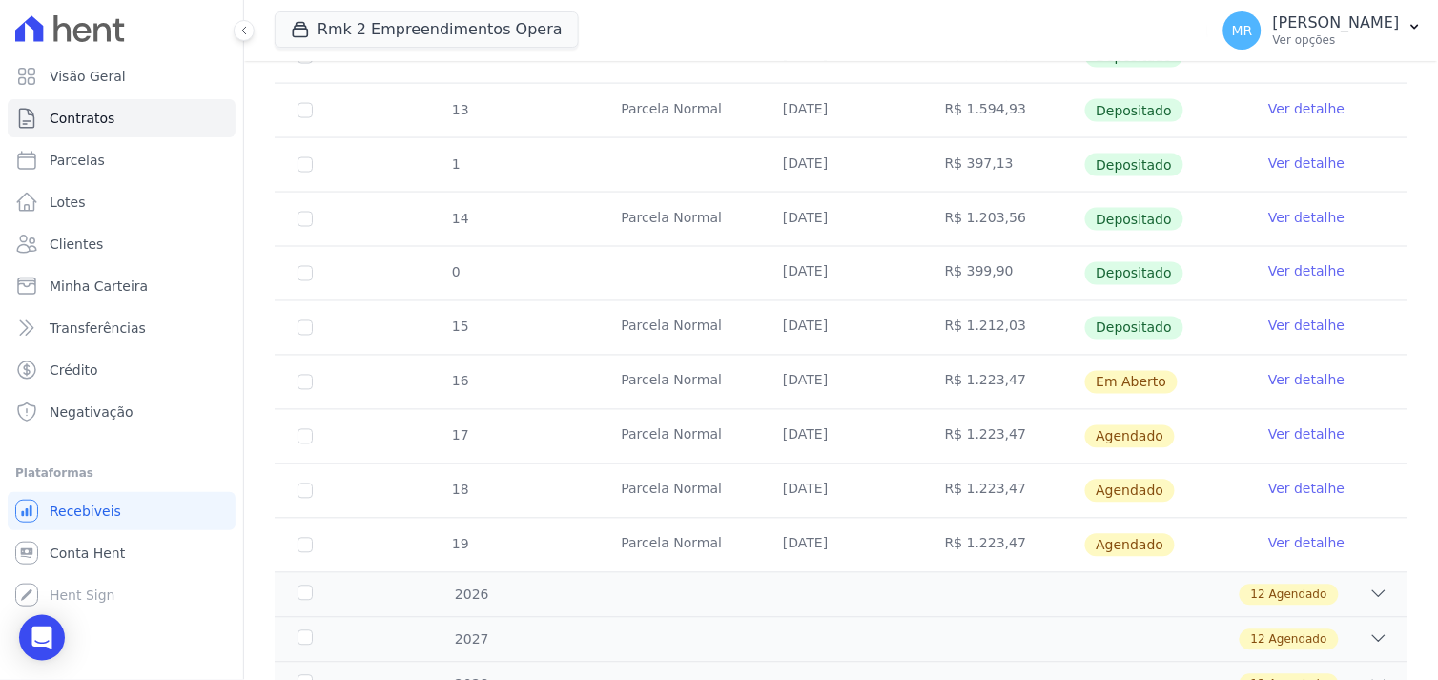
click at [1274, 386] on link "Ver detalhe" at bounding box center [1306, 380] width 76 height 19
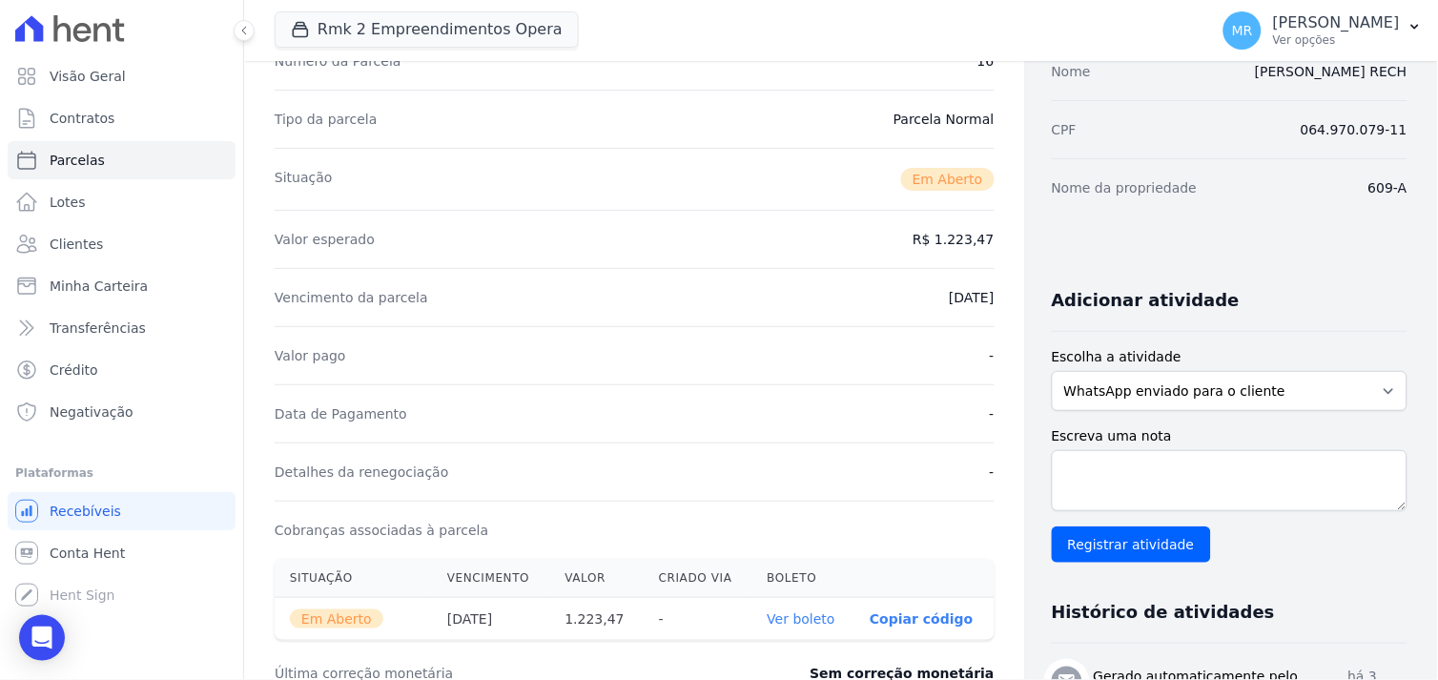
scroll to position [529, 0]
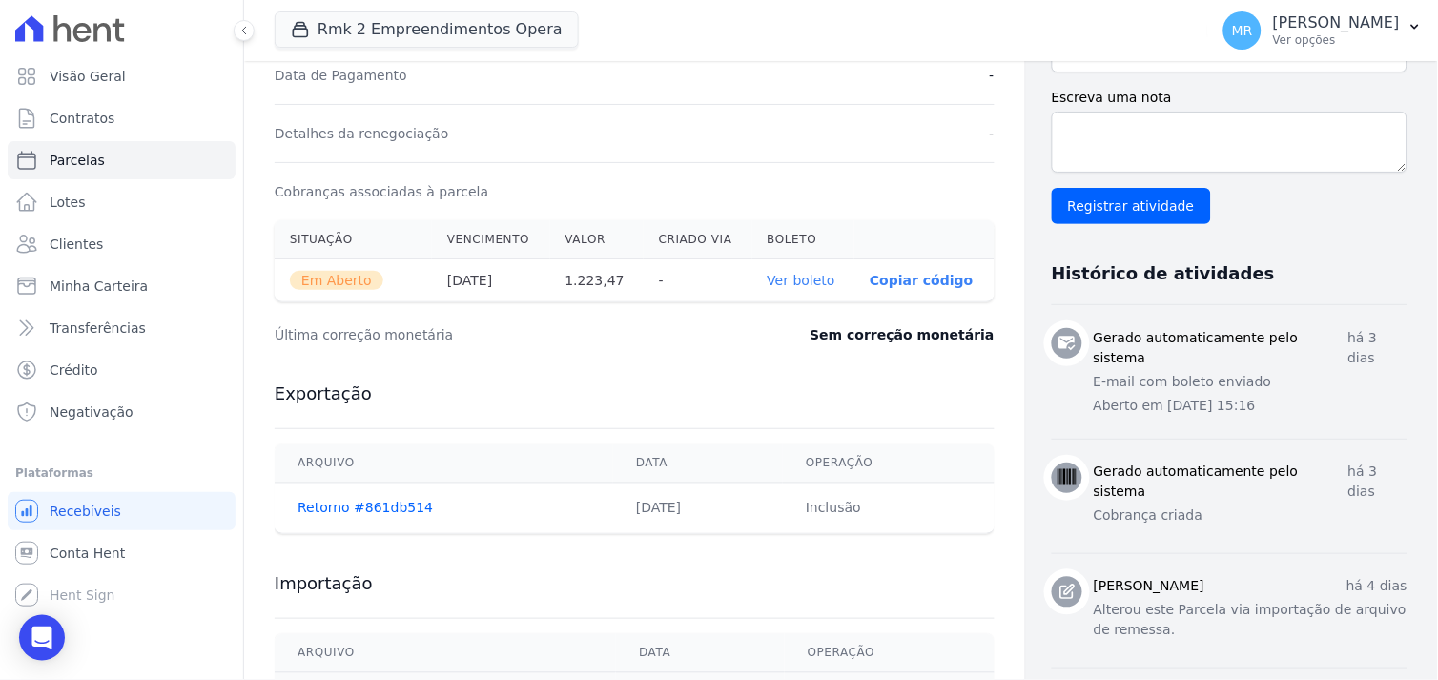
click at [778, 280] on link "Ver boleto" at bounding box center [802, 280] width 68 height 15
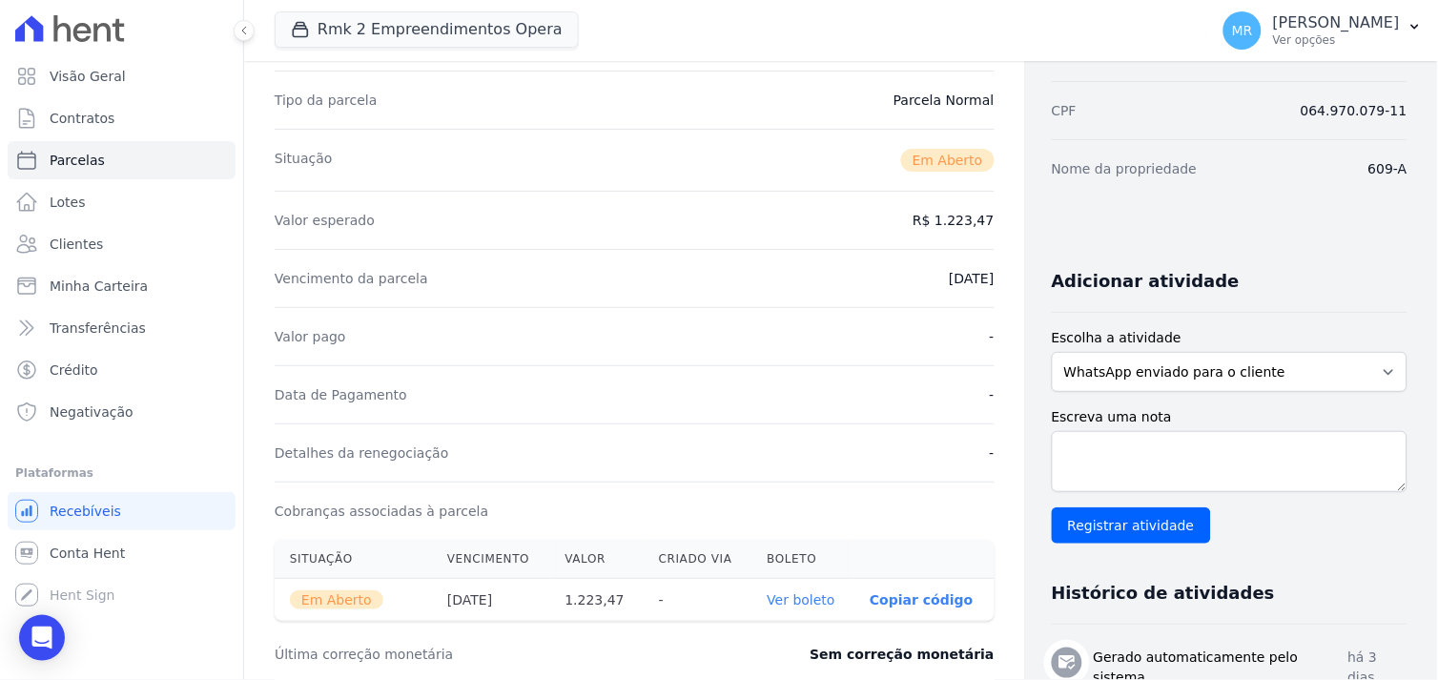
scroll to position [0, 0]
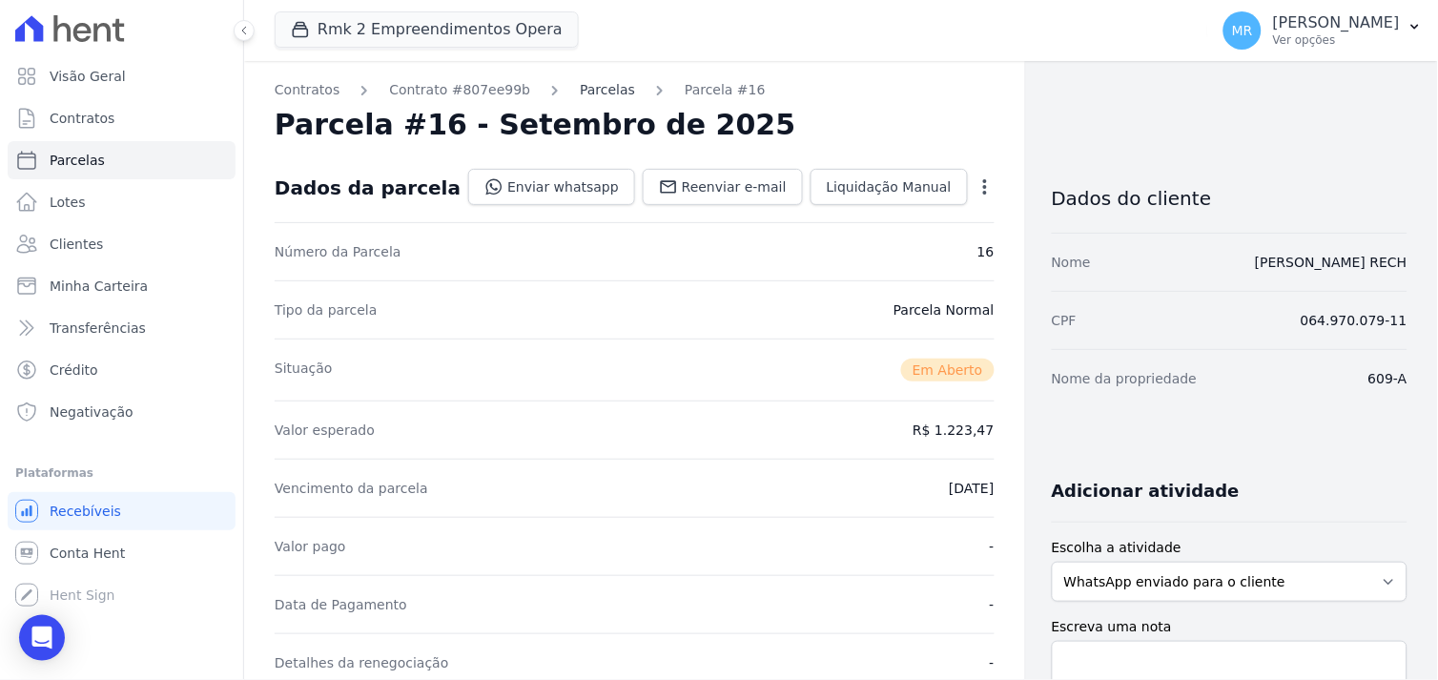
click at [588, 91] on link "Parcelas" at bounding box center [607, 90] width 55 height 20
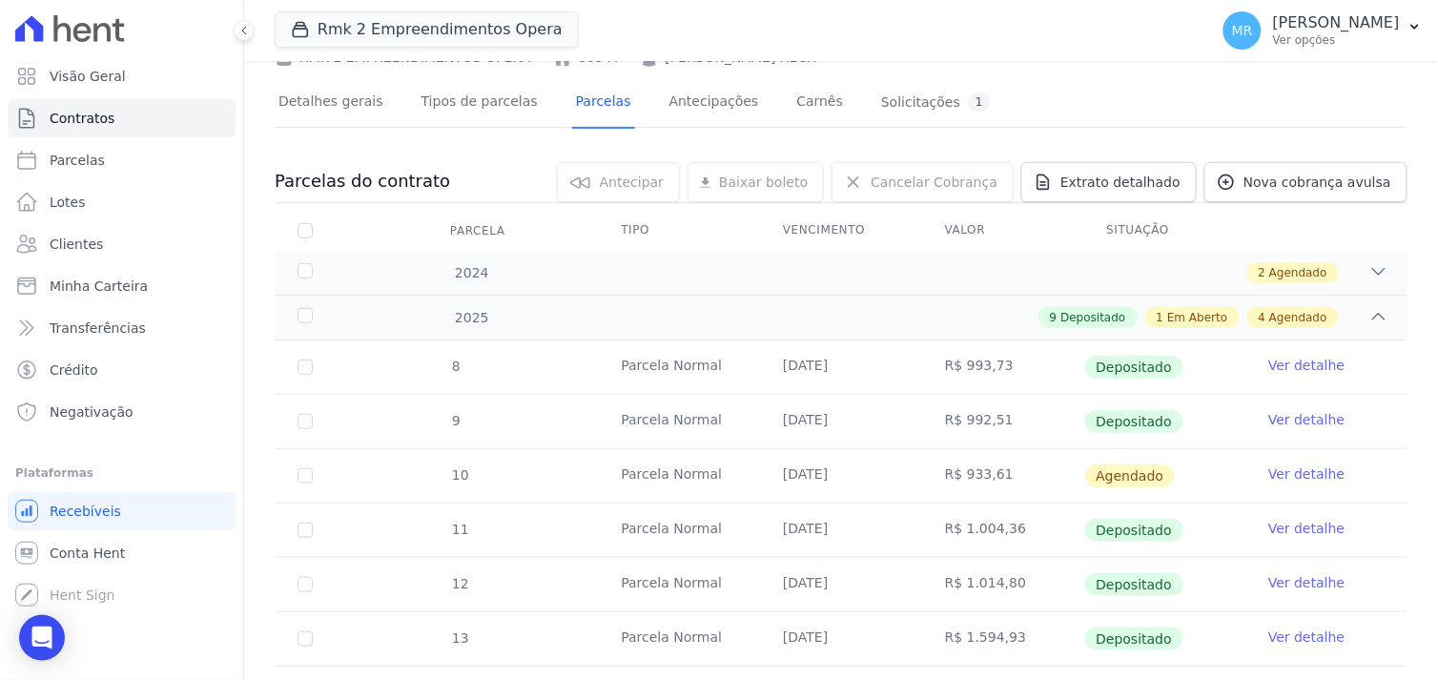
scroll to position [106, 0]
click at [1288, 181] on span "Nova cobrança avulsa" at bounding box center [1318, 183] width 148 height 19
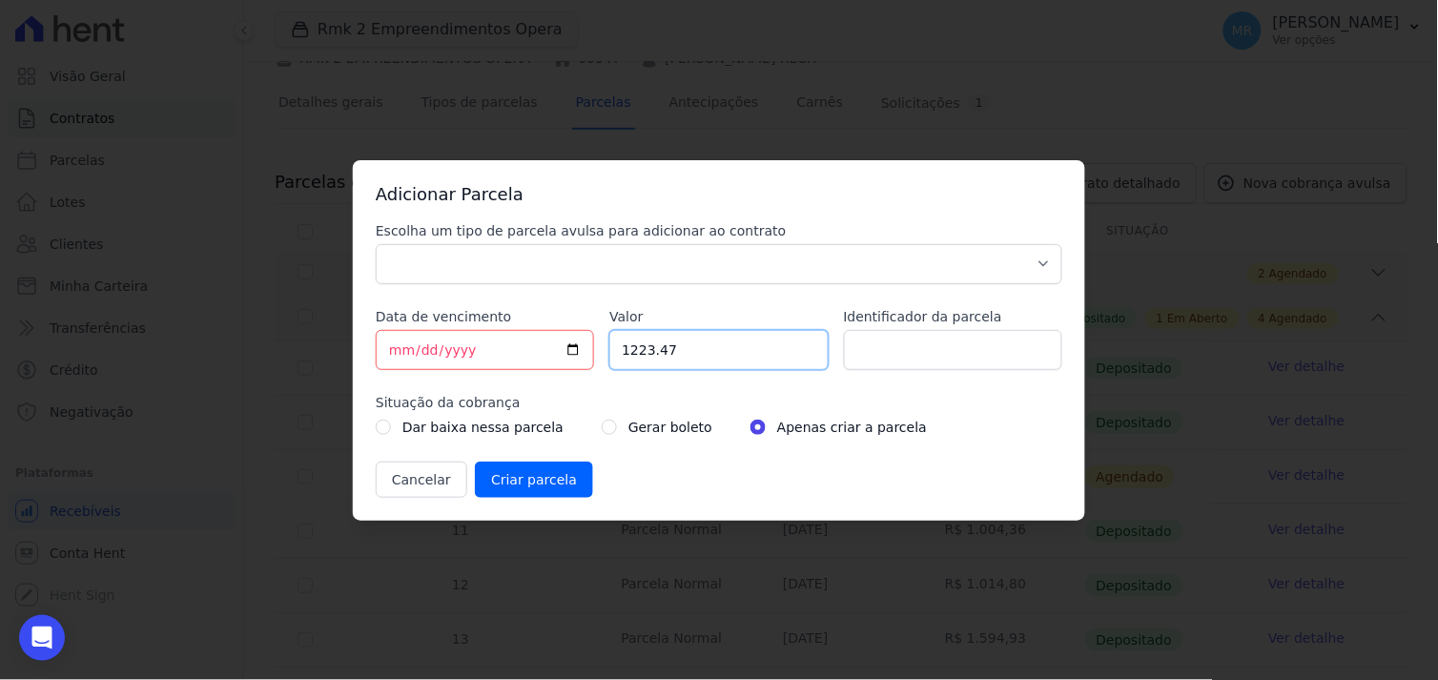
drag, startPoint x: 685, startPoint y: 345, endPoint x: 564, endPoint y: 329, distance: 122.2
click at [564, 329] on div "Escolha um tipo de parcela avulsa para adicionar ao contrato Parcela Normal Sin…" at bounding box center [719, 359] width 687 height 277
type input "403.63"
drag, startPoint x: 413, startPoint y: 351, endPoint x: 337, endPoint y: 346, distance: 76.4
click at [337, 346] on div "Adicionar Parcela Escolha um tipo de parcela avulsa para adicionar ao contrato …" at bounding box center [719, 340] width 1438 height 680
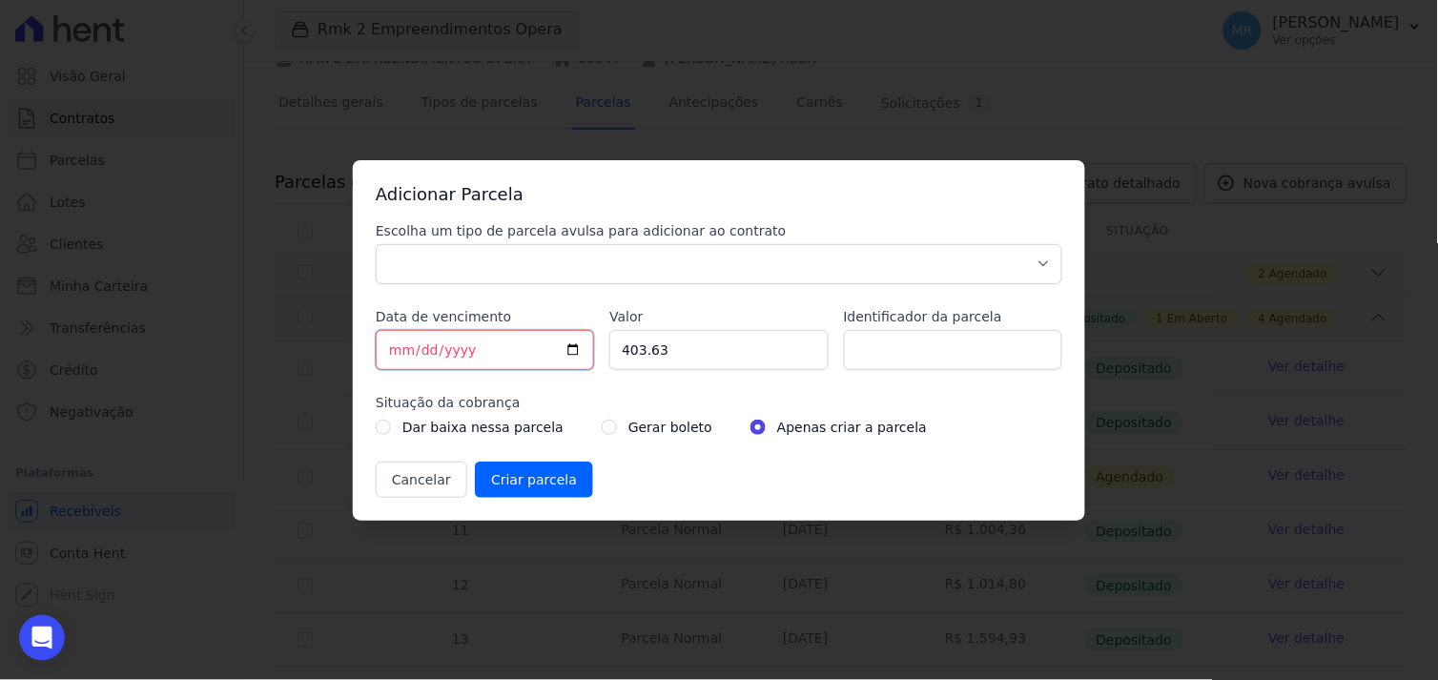
click at [385, 350] on input "Data de vencimento" at bounding box center [485, 350] width 218 height 40
click at [401, 351] on input "Data de vencimento" at bounding box center [485, 350] width 218 height 40
type input "2025-09-20"
click at [916, 354] on input "Identificador da parcela" at bounding box center [953, 350] width 218 height 40
type input "documentação"
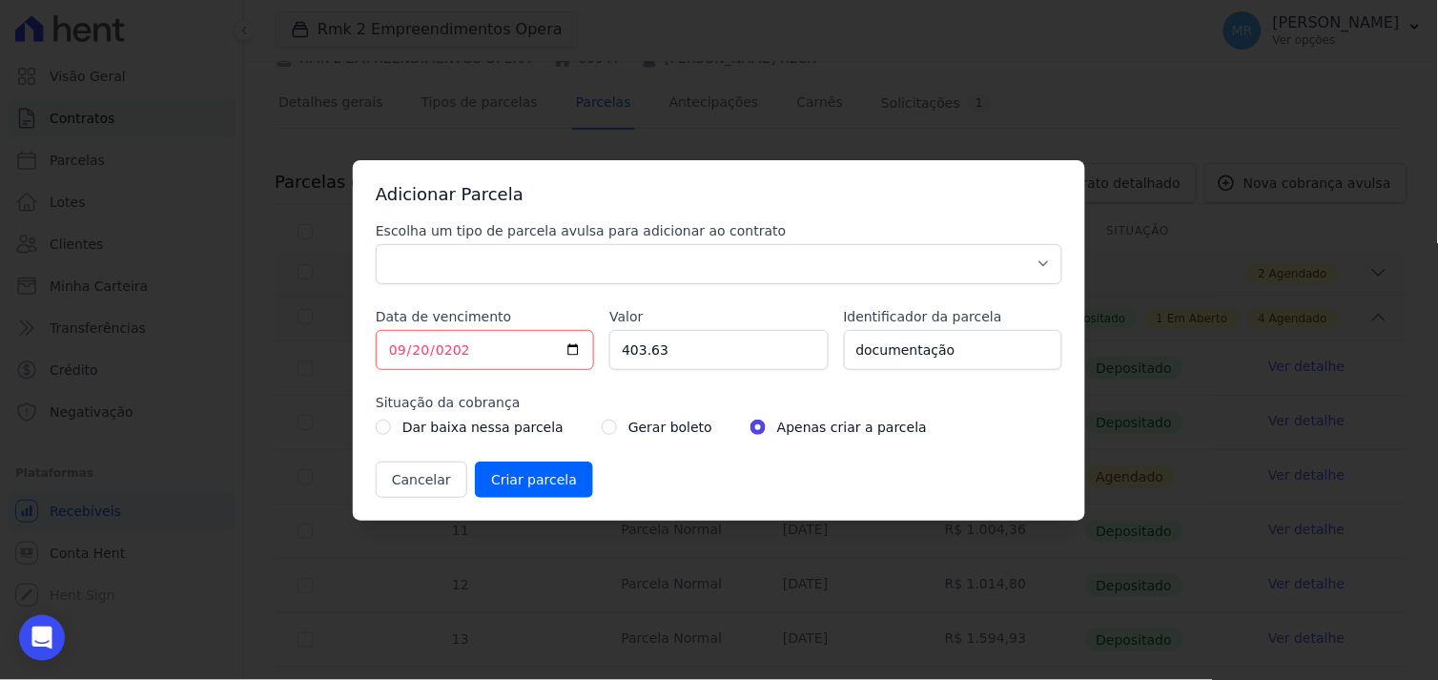
click at [606, 429] on div "Gerar boleto" at bounding box center [657, 427] width 111 height 23
click at [602, 426] on input "radio" at bounding box center [609, 427] width 15 height 15
radio input "true"
click at [520, 477] on input "Criar parcela" at bounding box center [534, 480] width 118 height 36
drag, startPoint x: 710, startPoint y: 475, endPoint x: 698, endPoint y: 448, distance: 29.4
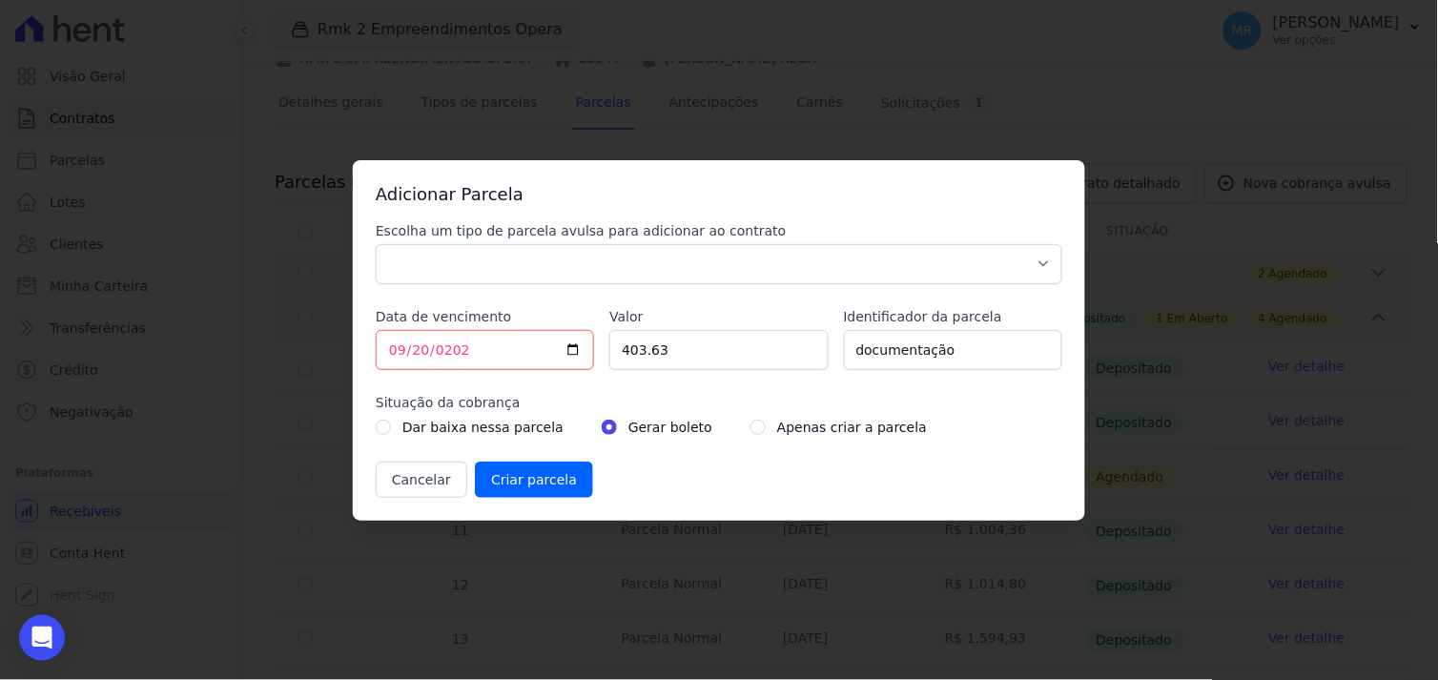
click at [698, 448] on div "Escolha um tipo de parcela avulsa para adicionar ao contrato Parcela Normal Sin…" at bounding box center [719, 359] width 687 height 277
drag, startPoint x: 698, startPoint y: 448, endPoint x: 522, endPoint y: 264, distance: 255.0
click at [522, 264] on select "Parcela Normal Sinal Caução Intercalada Chaves Pré Chaves Pós Chaves Taxas Quit…" at bounding box center [719, 264] width 687 height 40
select select "standard"
click at [376, 244] on select "Parcela Normal Sinal Caução Intercalada Chaves Pré Chaves Pós Chaves Taxas Quit…" at bounding box center [719, 264] width 687 height 40
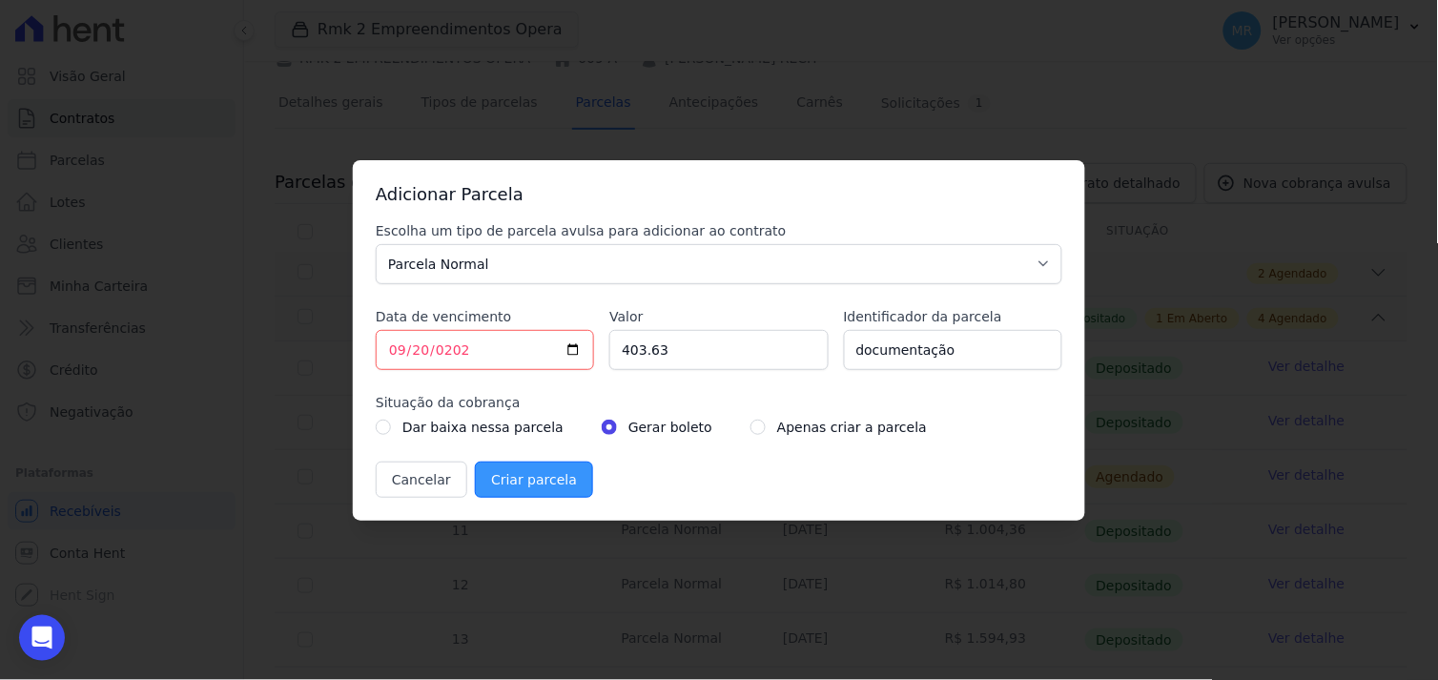
drag, startPoint x: 629, startPoint y: 484, endPoint x: 563, endPoint y: 487, distance: 66.8
click at [627, 484] on div "Cancelar Criar parcela" at bounding box center [719, 480] width 687 height 36
click at [511, 487] on input "Criar parcela" at bounding box center [534, 480] width 118 height 36
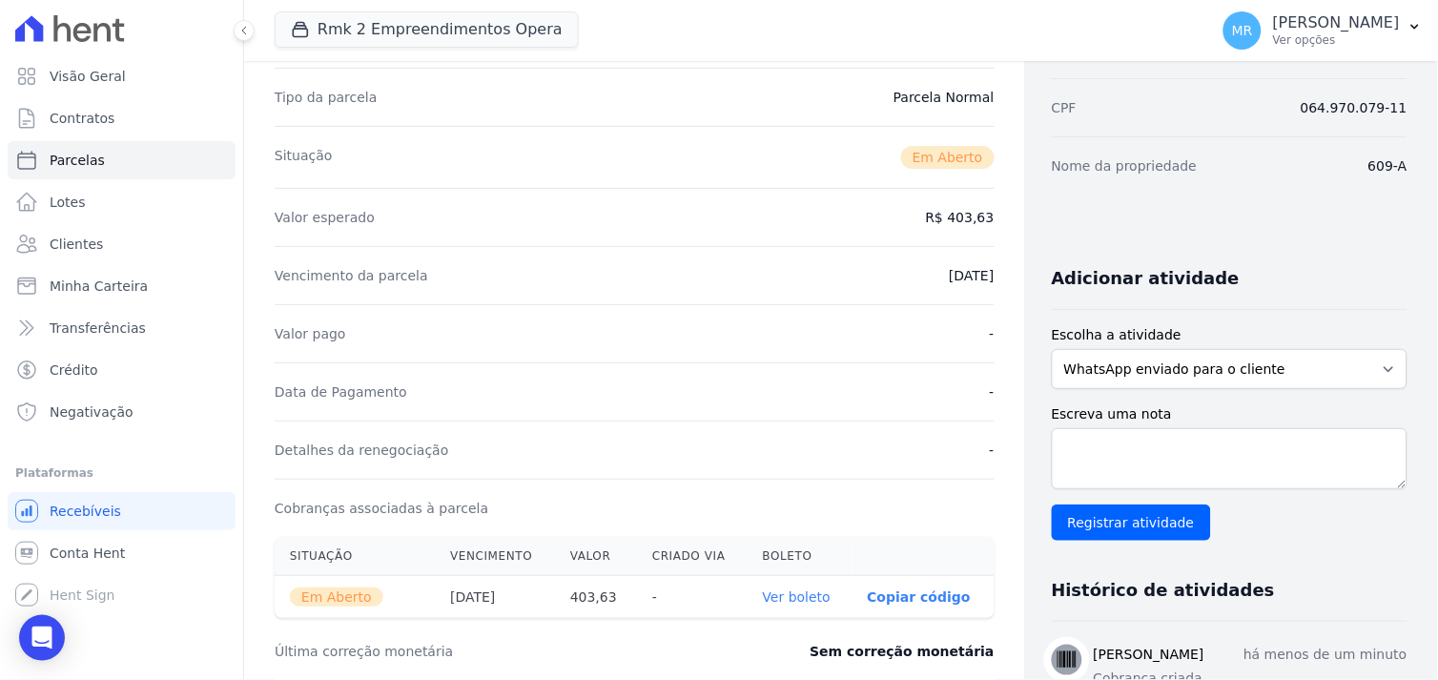
scroll to position [529, 0]
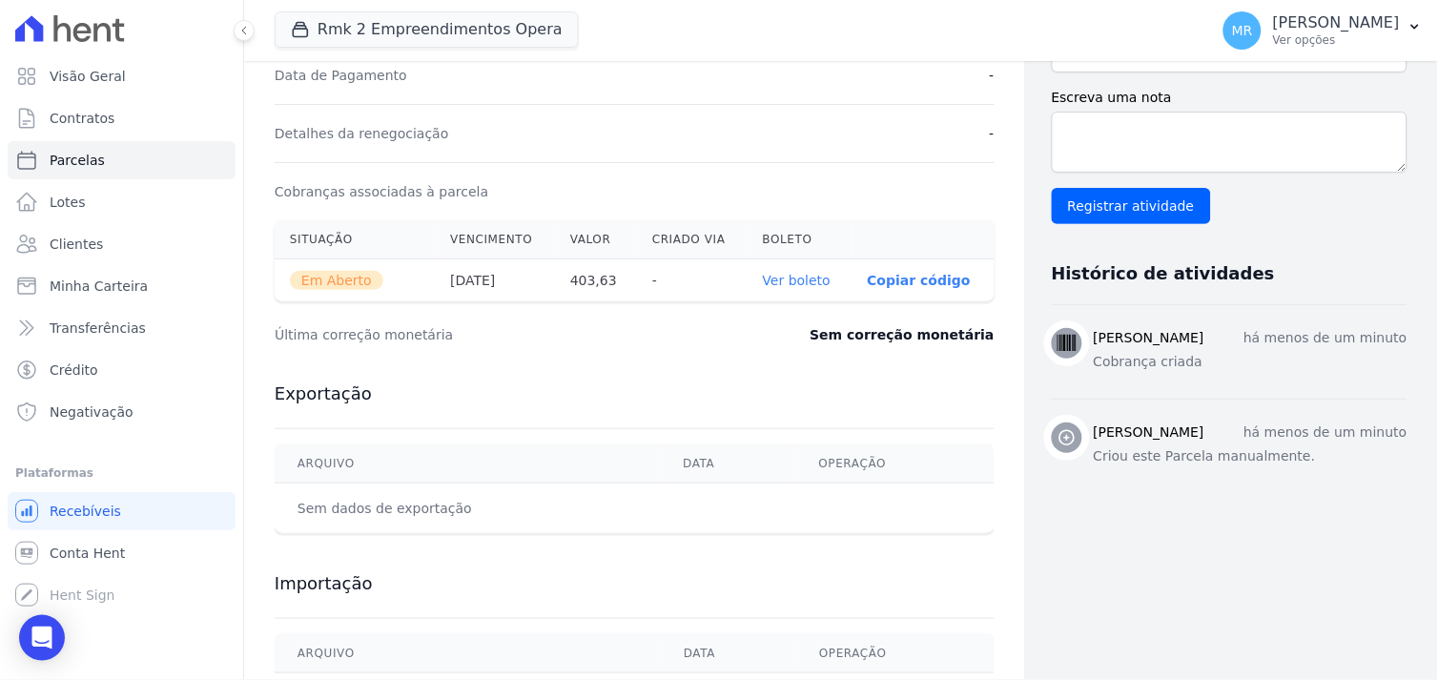
click at [788, 275] on link "Ver boleto" at bounding box center [797, 280] width 68 height 15
